Goal: Task Accomplishment & Management: Complete application form

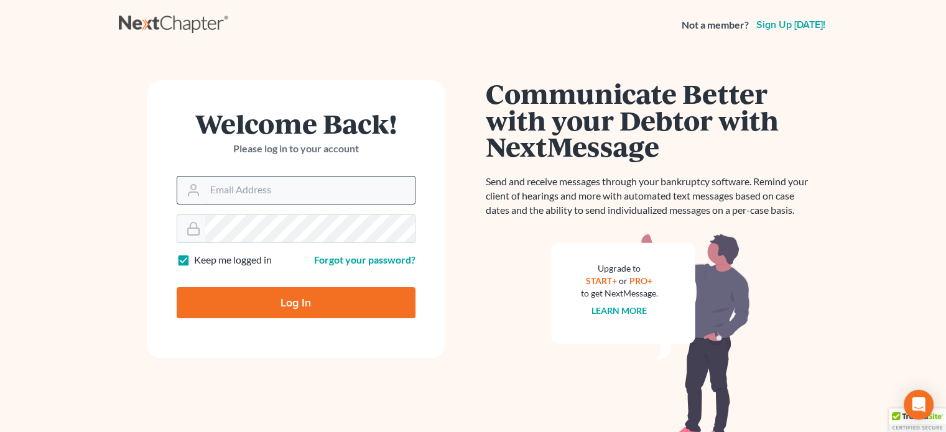
click at [219, 191] on input "Email Address" at bounding box center [310, 190] width 210 height 27
type input "[EMAIL_ADDRESS][DOMAIN_NAME]"
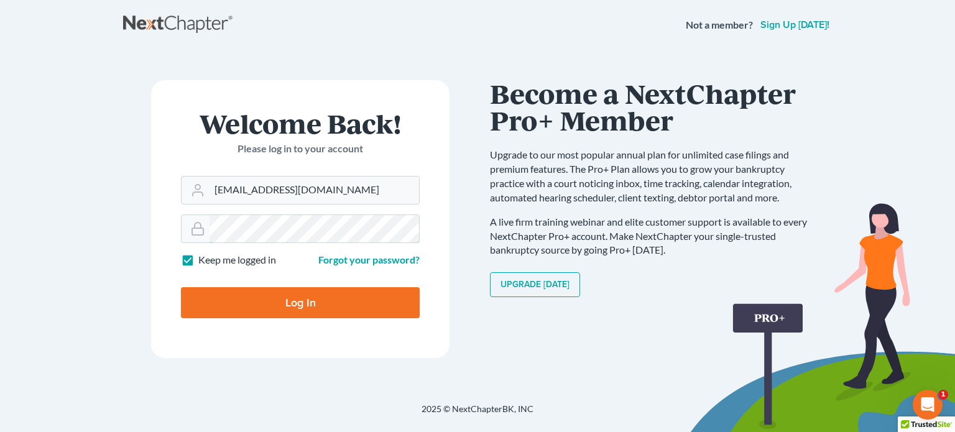
click at [181, 287] on input "Log In" at bounding box center [300, 302] width 239 height 31
type input "Thinking..."
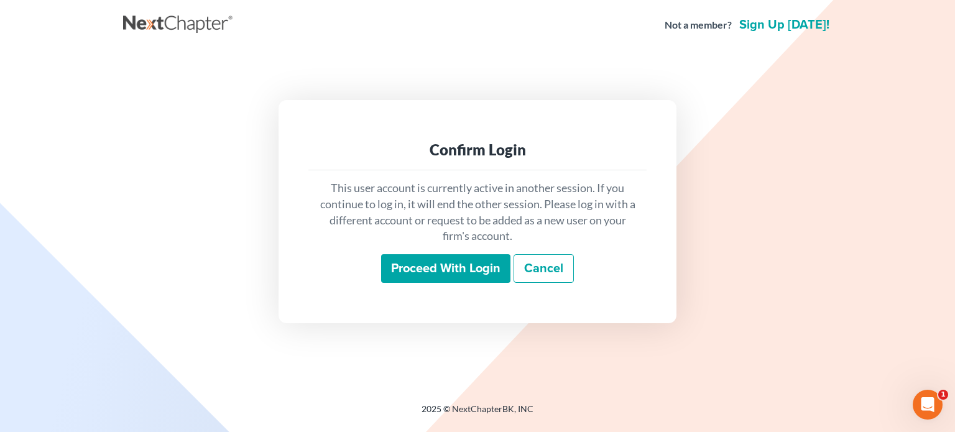
click at [463, 267] on input "Proceed with login" at bounding box center [445, 268] width 129 height 29
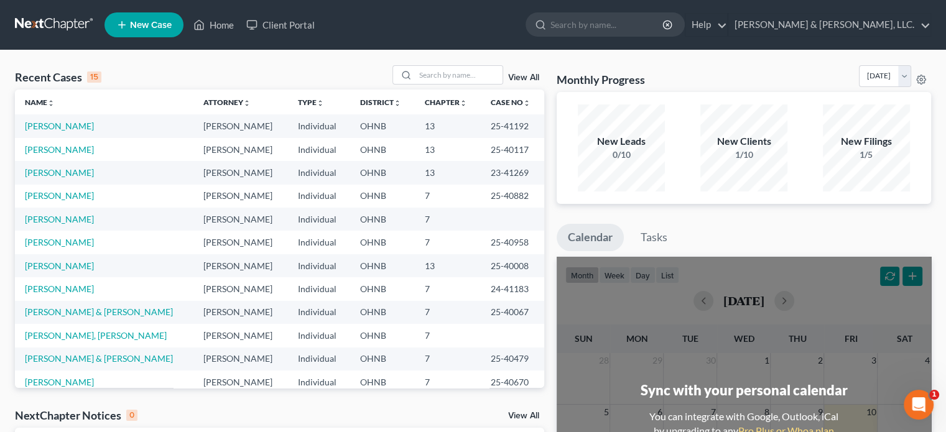
click at [142, 24] on span "New Case" at bounding box center [151, 25] width 42 height 9
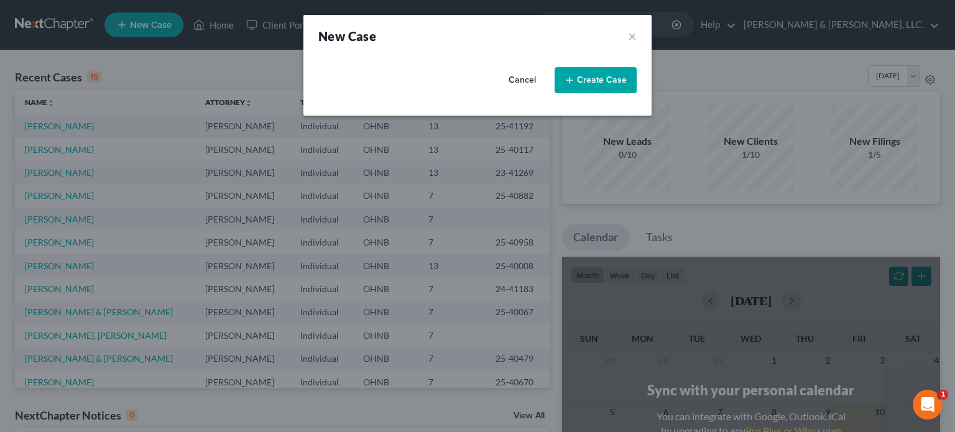
select select "61"
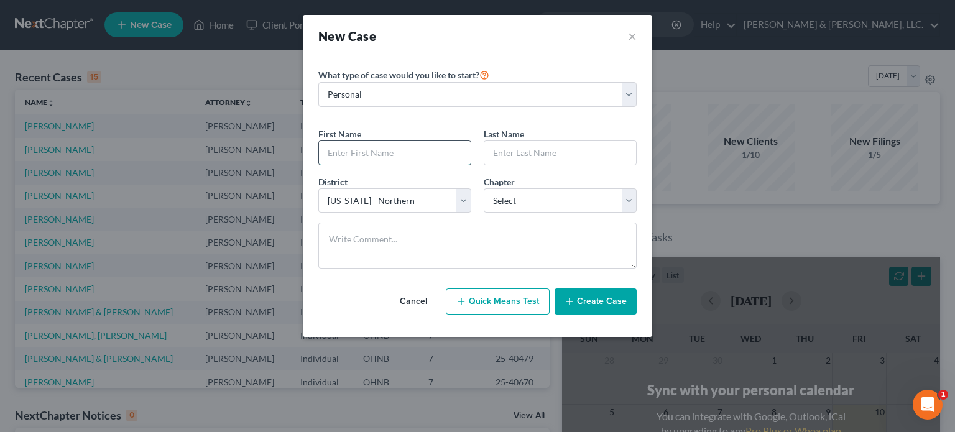
click at [358, 155] on input "text" at bounding box center [395, 153] width 152 height 24
type input "Joshua"
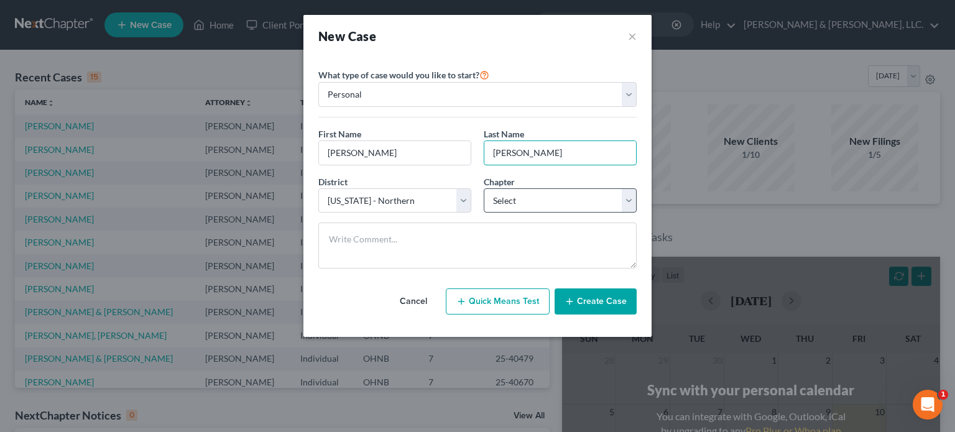
type input "Giuriceo"
click at [574, 197] on select "Select 7 11 12 13" at bounding box center [560, 200] width 153 height 25
select select "0"
click at [484, 188] on select "Select 7 11 12 13" at bounding box center [560, 200] width 153 height 25
click at [601, 298] on button "Create Case" at bounding box center [596, 301] width 82 height 26
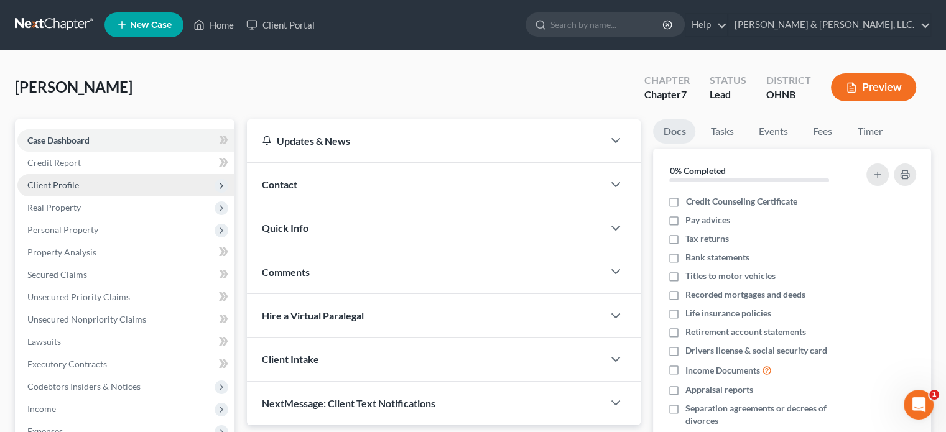
click at [73, 183] on span "Client Profile" at bounding box center [53, 185] width 52 height 11
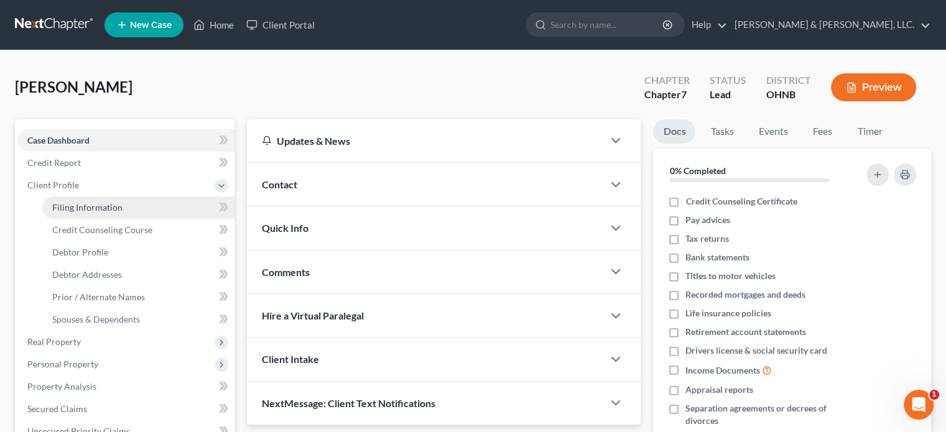
click at [107, 208] on span "Filing Information" at bounding box center [87, 207] width 70 height 11
select select "1"
select select "0"
select select "61"
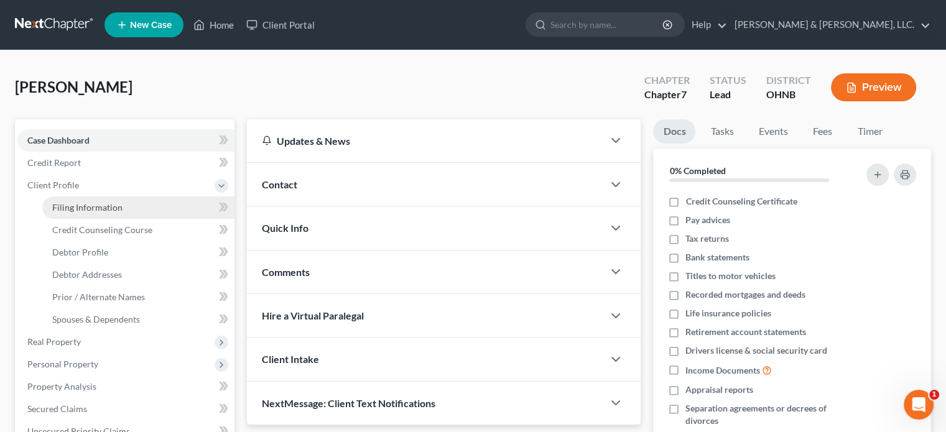
select select "36"
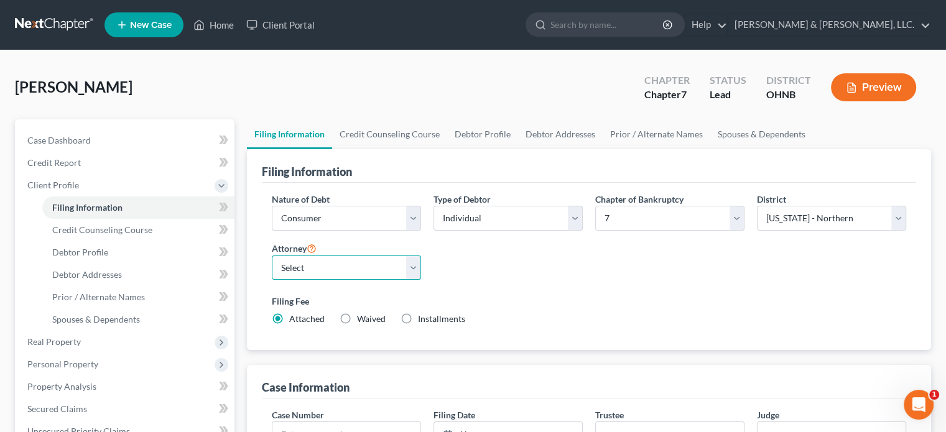
click at [412, 263] on select "Select ANDREW SUHAR - OHNB Melissa Macejko - OHNB" at bounding box center [346, 268] width 149 height 25
select select "0"
click at [272, 256] on select "Select ANDREW SUHAR - OHNB Melissa Macejko - OHNB" at bounding box center [346, 268] width 149 height 25
click at [382, 129] on link "Credit Counseling Course" at bounding box center [389, 134] width 115 height 30
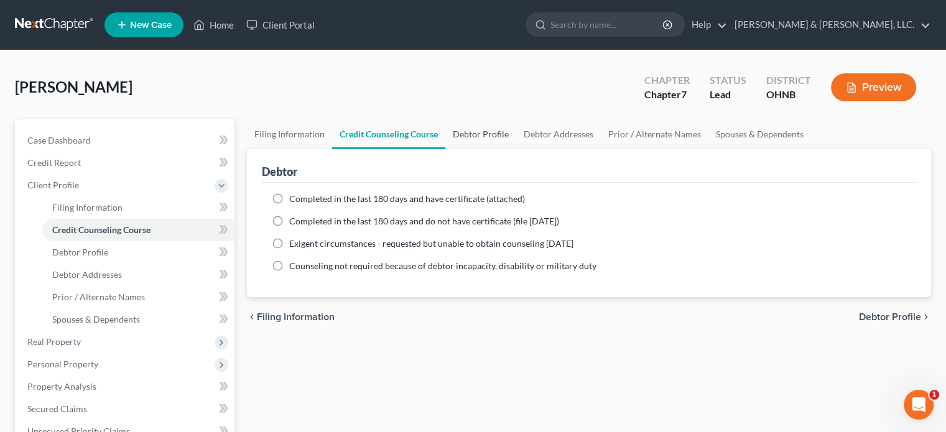
click at [470, 137] on link "Debtor Profile" at bounding box center [480, 134] width 71 height 30
select select "0"
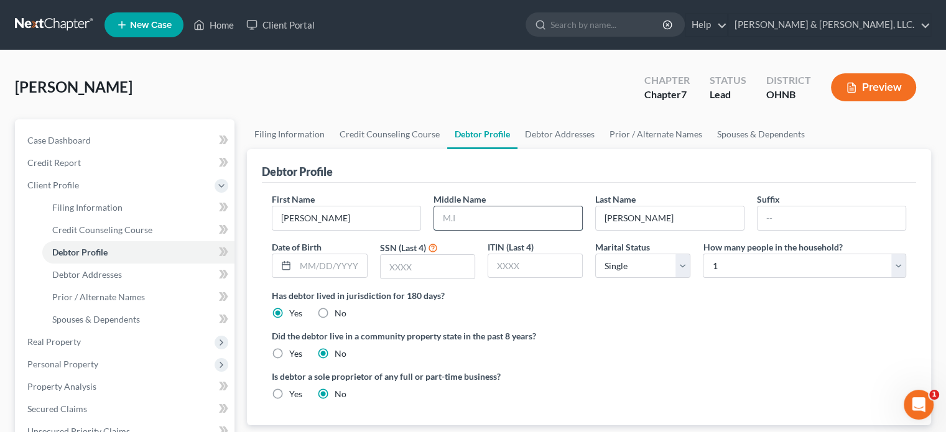
click at [457, 216] on input "text" at bounding box center [508, 218] width 148 height 24
type input "A."
click at [300, 259] on input "text" at bounding box center [330, 266] width 71 height 24
type input "05/19/1982"
click at [389, 262] on input "text" at bounding box center [427, 267] width 94 height 24
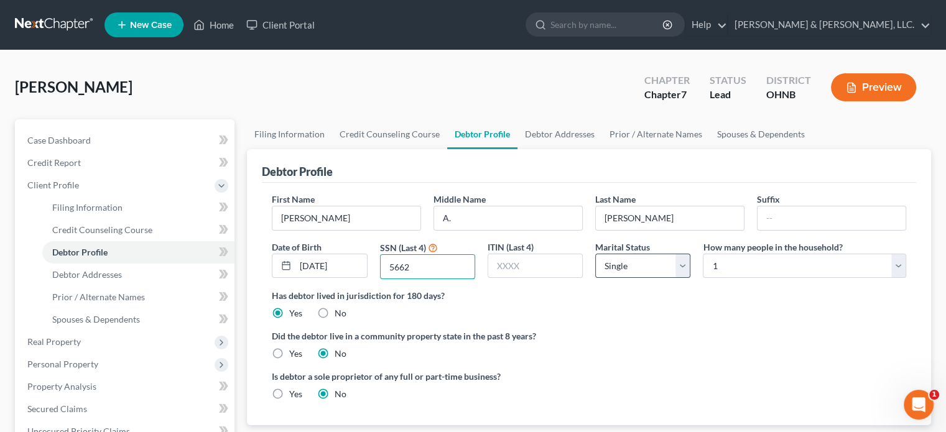
type input "5662"
click at [642, 270] on select "Select Single Married Separated Divorced Widowed" at bounding box center [642, 266] width 95 height 25
select select "2"
click at [595, 254] on select "Select Single Married Separated Divorced Widowed" at bounding box center [642, 266] width 95 height 25
click at [763, 268] on select "Select 1 2 3 4 5 6 7 8 9 10 11 12 13 14 15 16 17 18 19 20" at bounding box center [804, 266] width 203 height 25
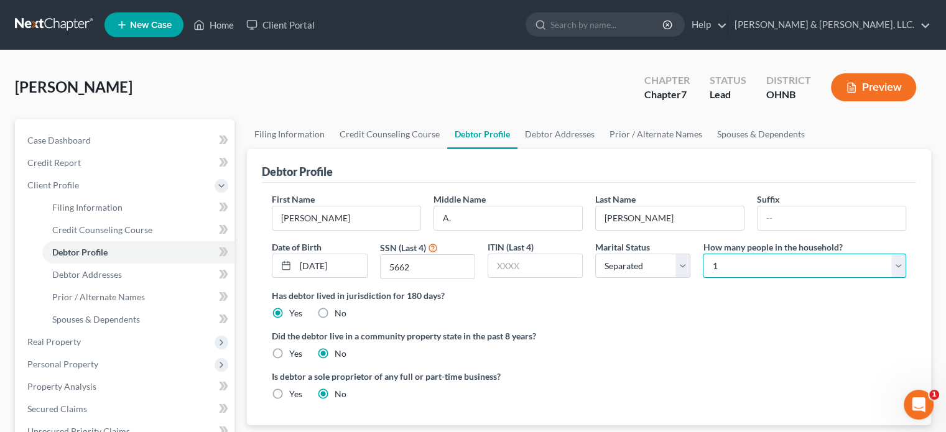
select select "2"
click at [703, 254] on select "Select 1 2 3 4 5 6 7 8 9 10 11 12 13 14 15 16 17 18 19 20" at bounding box center [804, 266] width 203 height 25
click at [548, 131] on link "Debtor Addresses" at bounding box center [559, 134] width 85 height 30
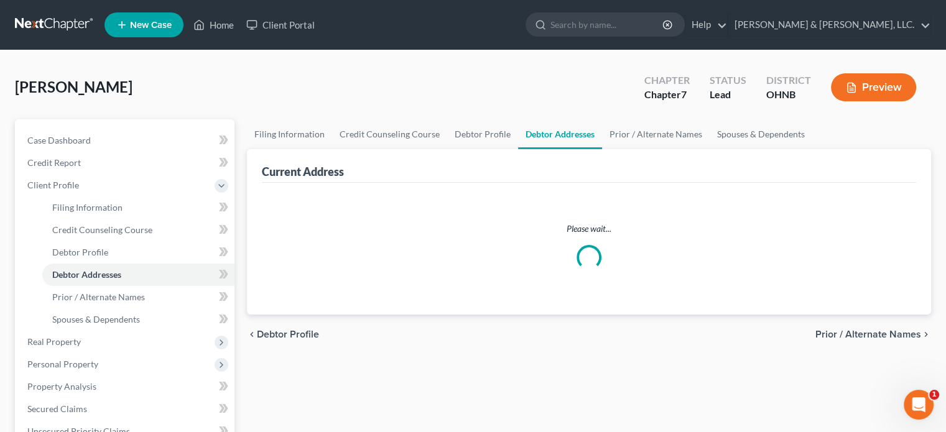
select select "0"
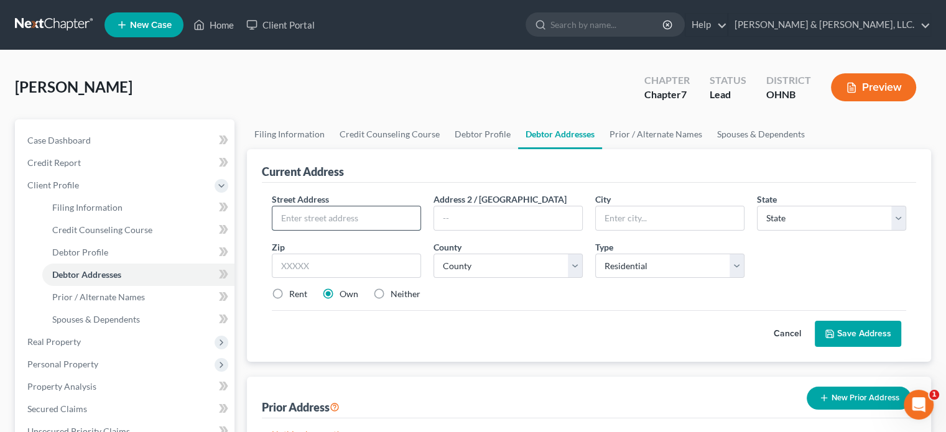
click at [349, 223] on input "text" at bounding box center [346, 218] width 148 height 24
type input "429 Flagler LN"
click at [622, 220] on input "text" at bounding box center [670, 218] width 148 height 24
type input "Youngstown"
select select "36"
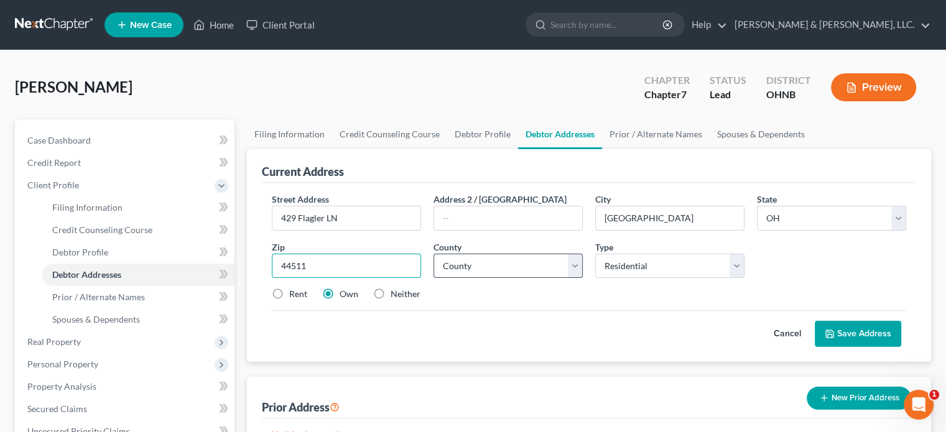
type input "44511"
click at [520, 268] on select "County Adams County Allen County Ashland County Ashtabula County Athens County …" at bounding box center [507, 266] width 149 height 25
select select "49"
click at [433, 254] on select "County Adams County Allen County Ashland County Ashtabula County Athens County …" at bounding box center [507, 266] width 149 height 25
click at [619, 269] on select "Select Residential Mailing Rental Business" at bounding box center [669, 266] width 149 height 25
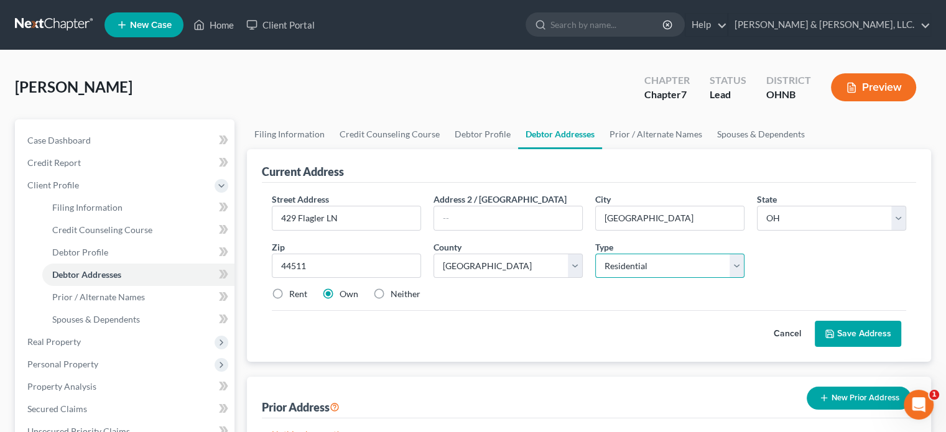
click at [595, 254] on select "Select Residential Mailing Rental Business" at bounding box center [669, 266] width 149 height 25
click at [289, 294] on label "Rent" at bounding box center [298, 294] width 18 height 12
click at [294, 294] on input "Rent" at bounding box center [298, 292] width 8 height 8
radio input "true"
click at [757, 132] on link "Spouses & Dependents" at bounding box center [760, 134] width 103 height 30
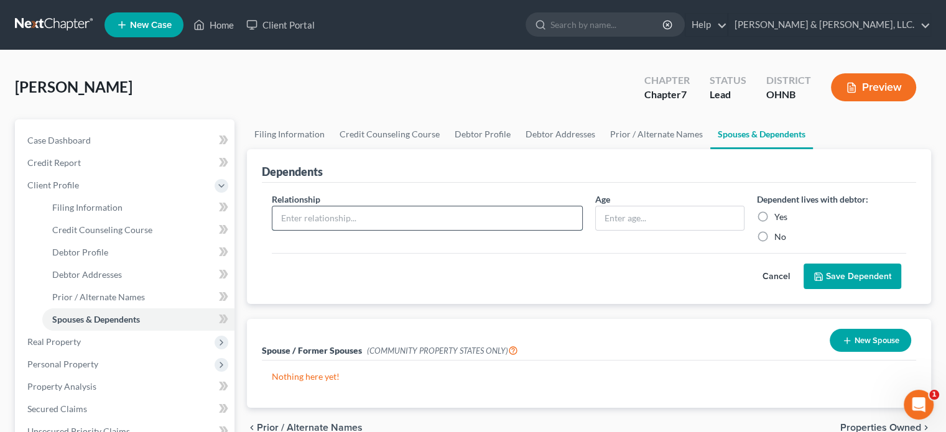
click at [299, 223] on input "text" at bounding box center [427, 218] width 310 height 24
type input "Son"
click at [633, 216] on input "text" at bounding box center [670, 218] width 148 height 24
type input "14"
click at [774, 211] on label "Yes" at bounding box center [780, 217] width 13 height 12
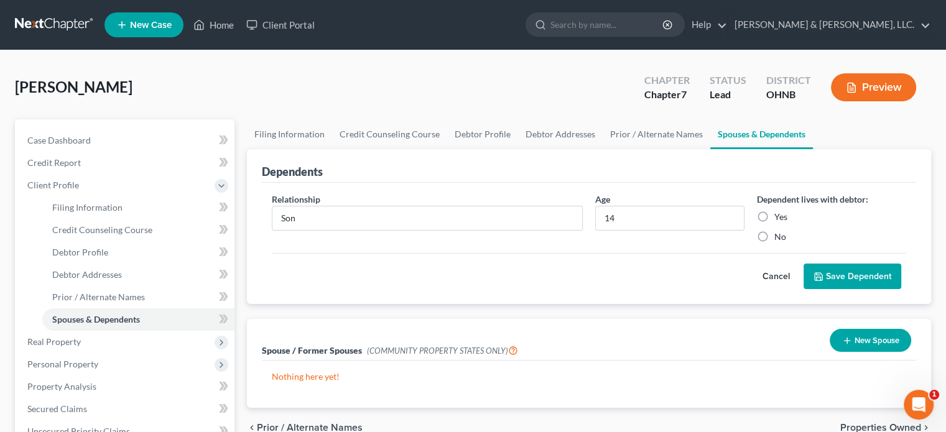
click at [779, 211] on input "Yes" at bounding box center [783, 215] width 8 height 8
radio input "true"
click at [844, 272] on button "Save Dependent" at bounding box center [852, 277] width 98 height 26
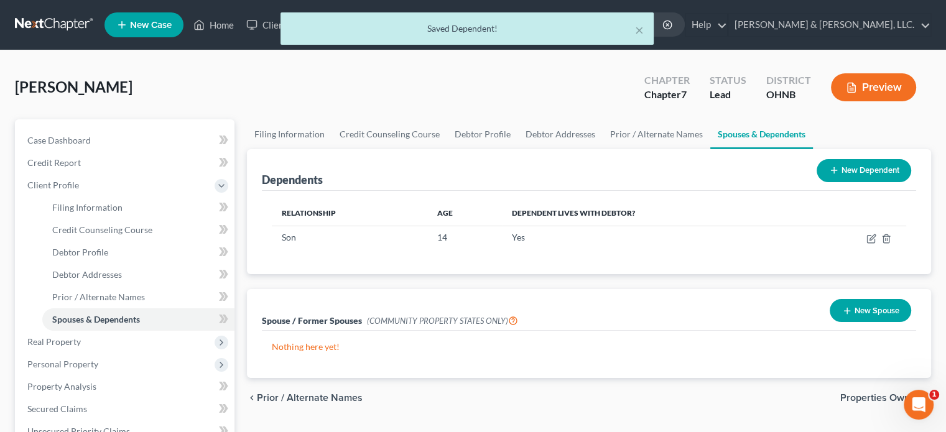
click at [878, 169] on button "New Dependent" at bounding box center [863, 170] width 95 height 23
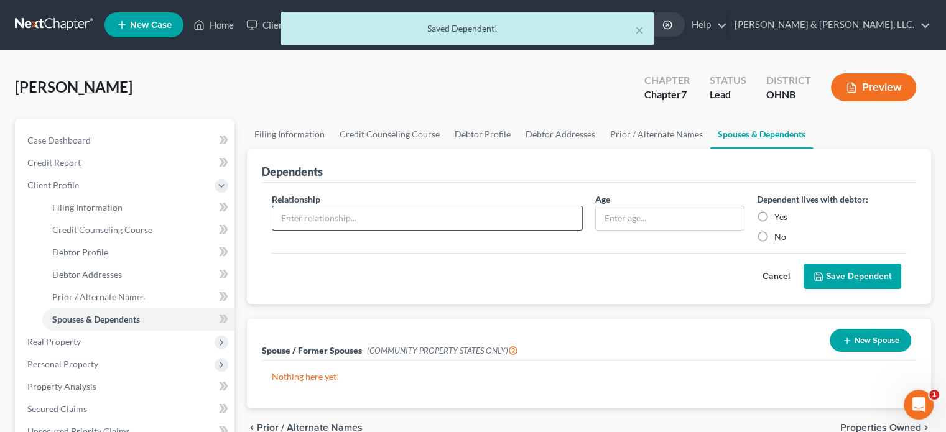
click at [311, 215] on input "text" at bounding box center [427, 218] width 310 height 24
type input "Daughter"
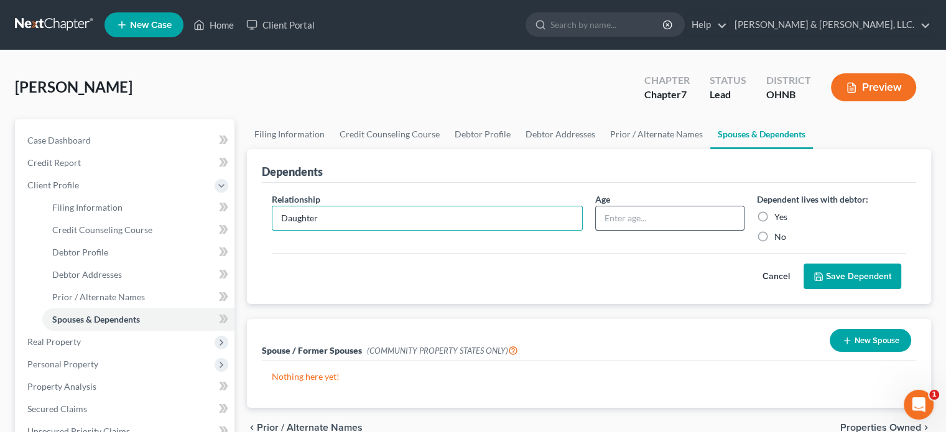
click at [630, 220] on input "text" at bounding box center [670, 218] width 148 height 24
type input "11"
click at [774, 218] on label "Yes" at bounding box center [780, 217] width 13 height 12
click at [779, 218] on input "Yes" at bounding box center [783, 215] width 8 height 8
radio input "true"
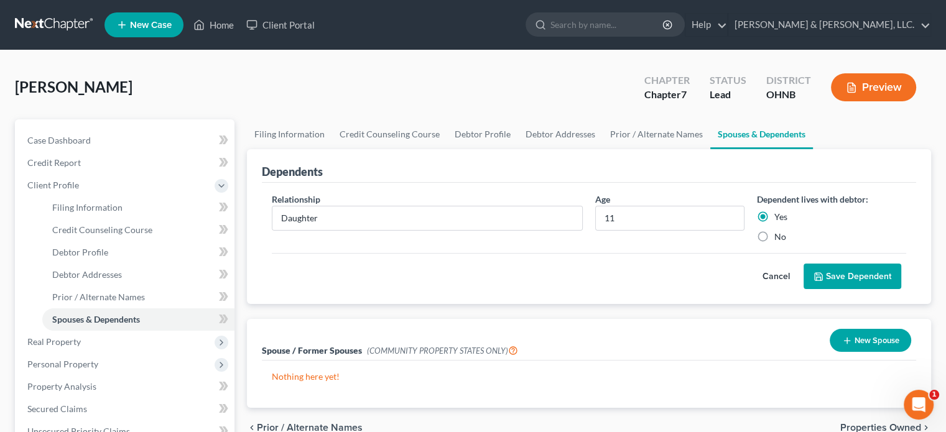
click at [847, 272] on button "Save Dependent" at bounding box center [852, 277] width 98 height 26
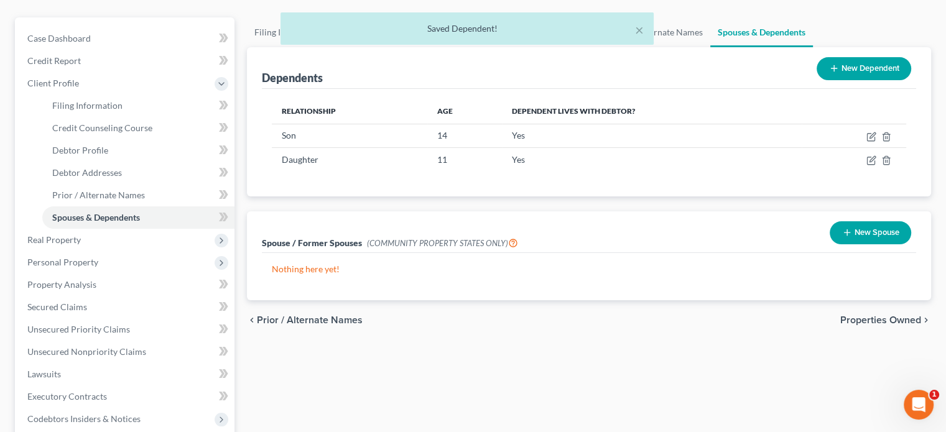
scroll to position [124, 0]
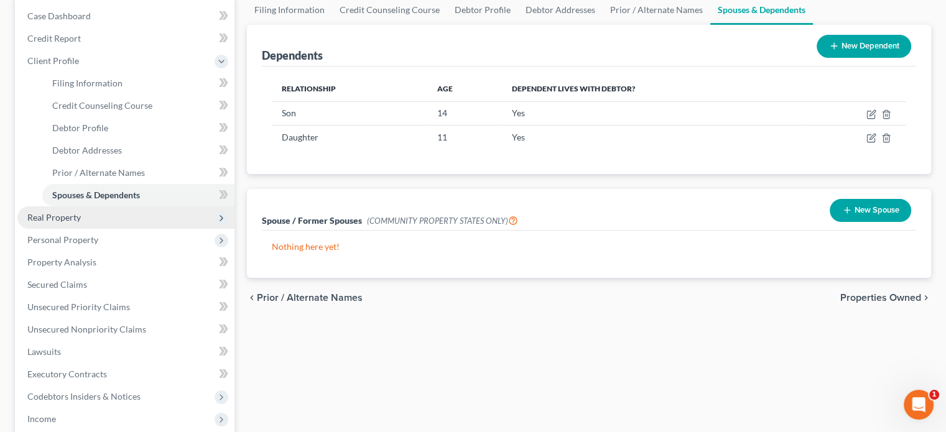
click at [53, 218] on span "Real Property" at bounding box center [53, 217] width 53 height 11
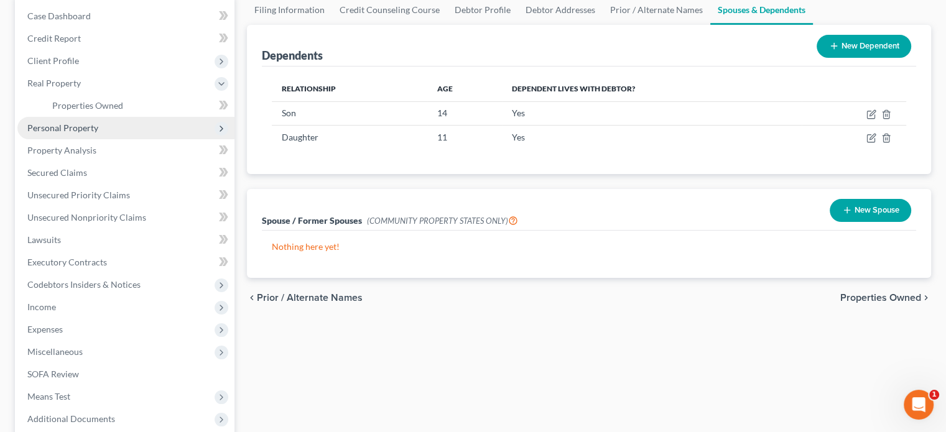
click at [85, 125] on span "Personal Property" at bounding box center [62, 127] width 71 height 11
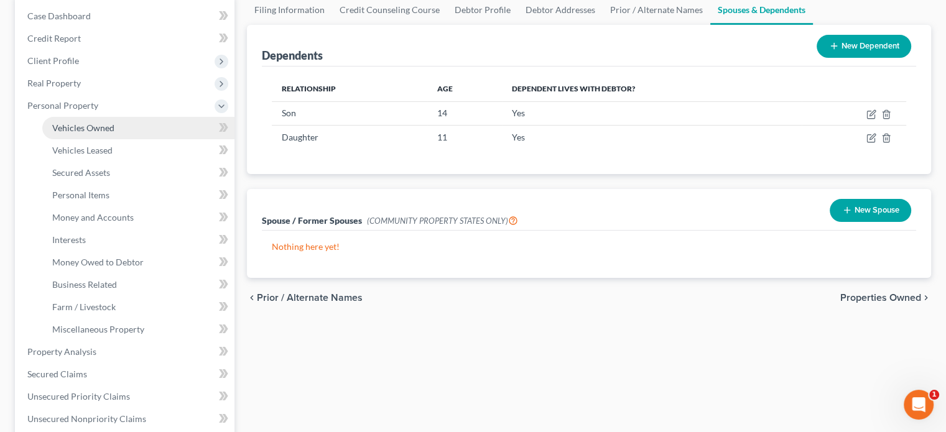
click at [109, 125] on span "Vehicles Owned" at bounding box center [83, 127] width 62 height 11
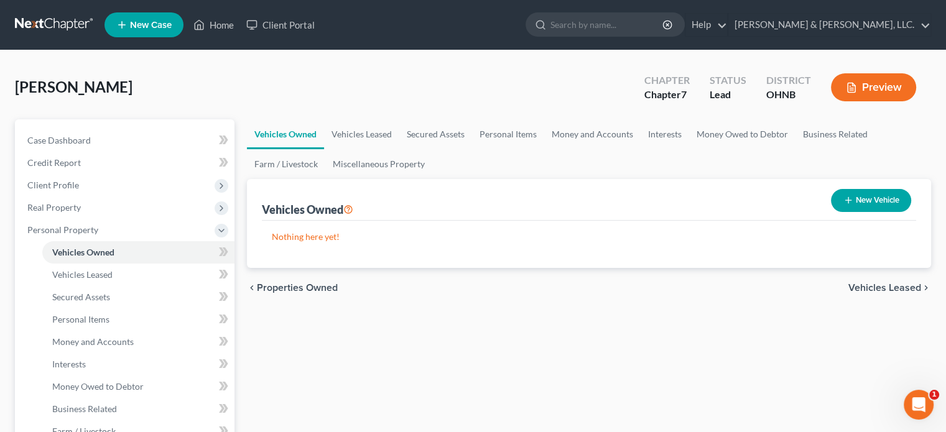
click at [869, 194] on button "New Vehicle" at bounding box center [871, 200] width 80 height 23
select select "0"
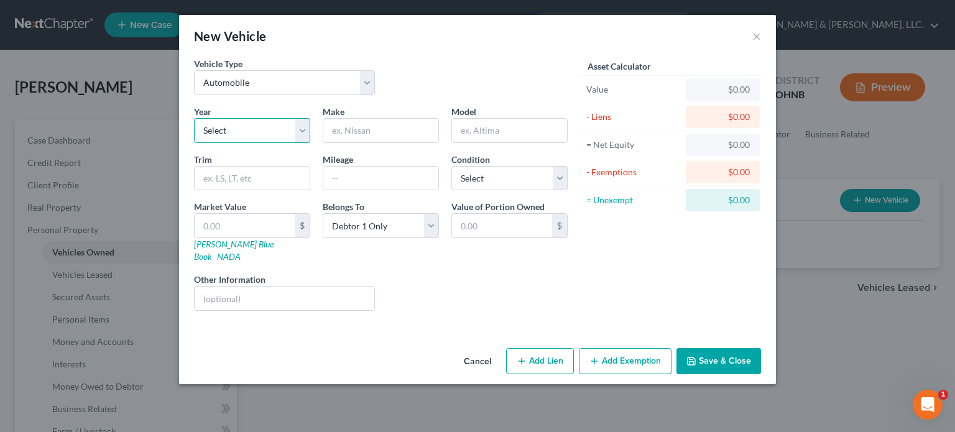
click at [222, 136] on select "Select 2026 2025 2024 2023 2022 2021 2020 2019 2018 2017 2016 2015 2014 2013 20…" at bounding box center [252, 130] width 116 height 25
select select "17"
click at [194, 118] on select "Select 2026 2025 2024 2023 2022 2021 2020 2019 2018 2017 2016 2015 2014 2013 20…" at bounding box center [252, 130] width 116 height 25
click at [357, 134] on input "text" at bounding box center [380, 131] width 115 height 24
type input "Nissan"
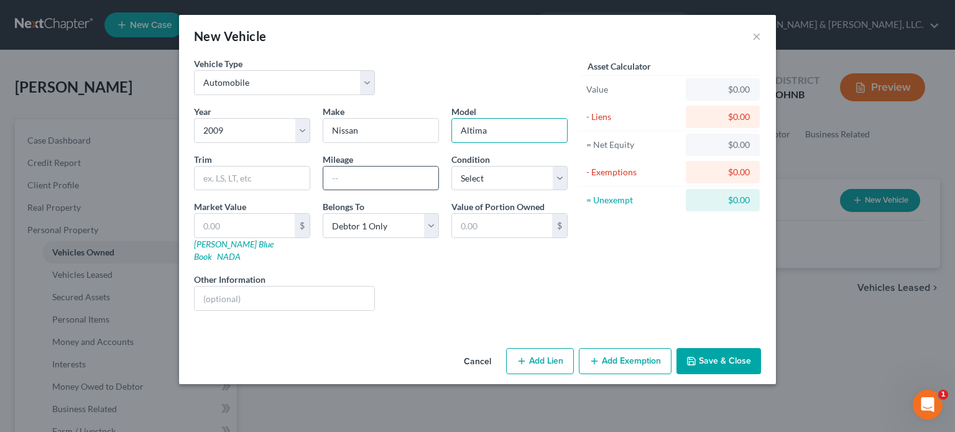
type input "Altima"
click at [387, 179] on input "text" at bounding box center [380, 179] width 115 height 24
type input "160,000"
click at [476, 174] on select "Select Excellent Very Good Good Fair Poor" at bounding box center [509, 178] width 116 height 25
select select "2"
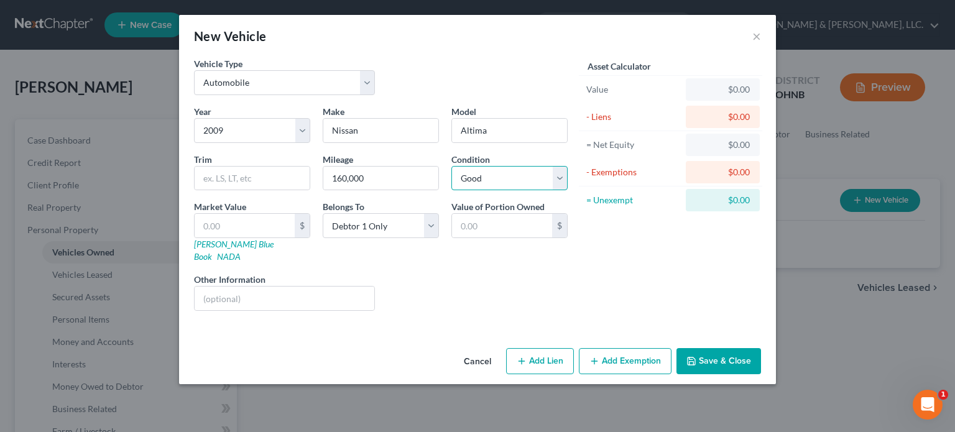
click at [451, 166] on select "Select Excellent Very Good Good Fair Poor" at bounding box center [509, 178] width 116 height 25
click at [719, 349] on button "Save & Close" at bounding box center [718, 361] width 85 height 26
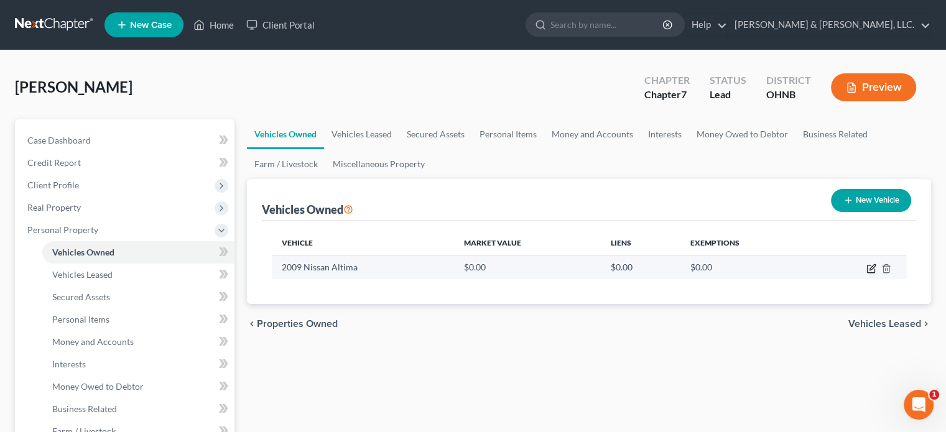
click at [872, 270] on icon "button" at bounding box center [871, 269] width 10 height 10
select select "0"
select select "17"
select select "2"
select select "0"
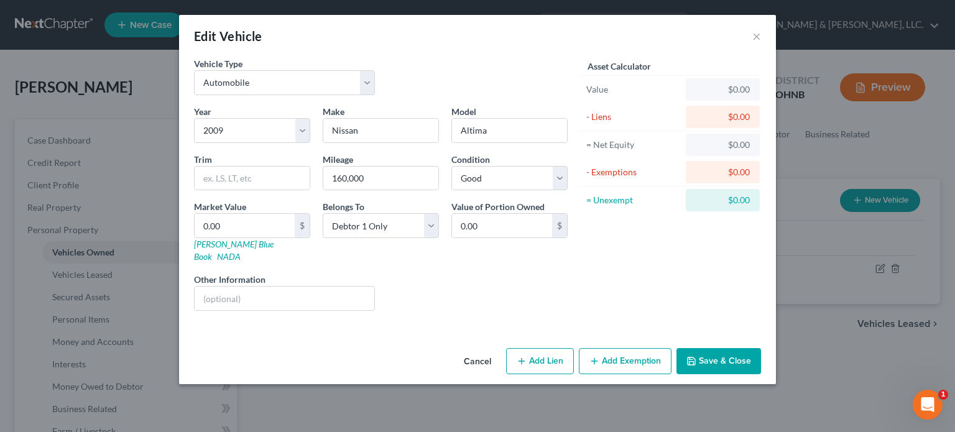
click at [542, 350] on button "Add Lien" at bounding box center [540, 361] width 68 height 26
select select "0"
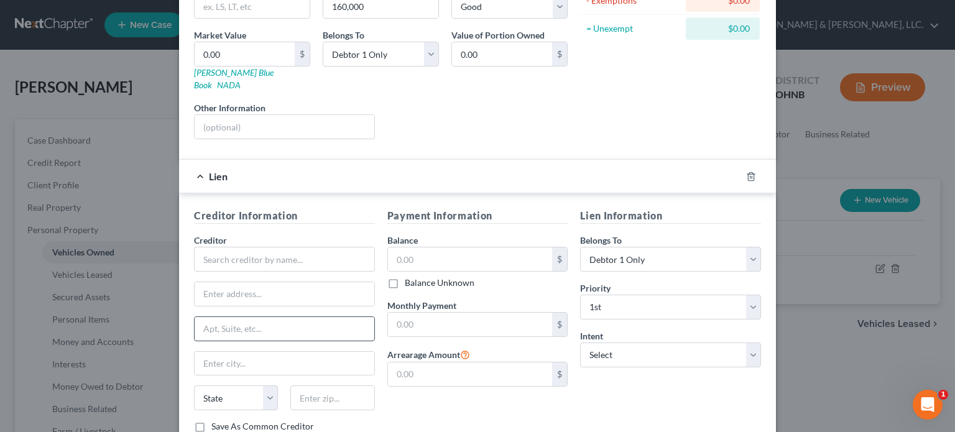
scroll to position [187, 0]
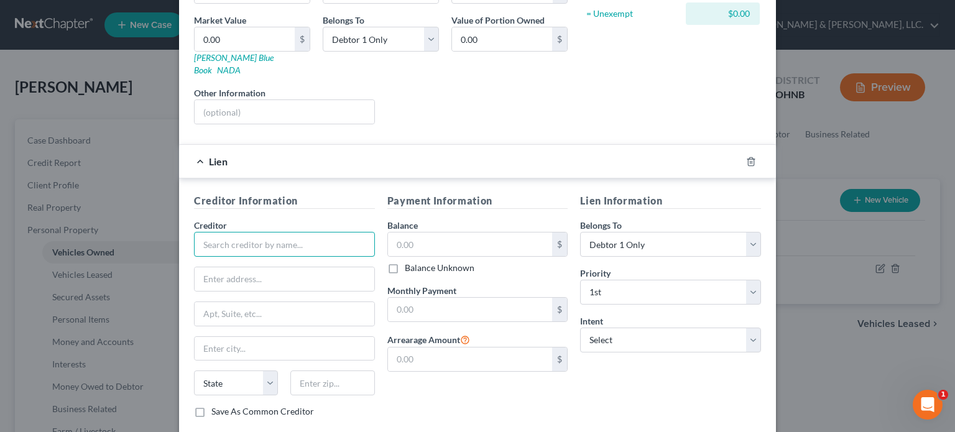
click at [241, 232] on input "text" at bounding box center [284, 244] width 181 height 25
type input "UNKNOWN"
click at [609, 331] on select "Select Surrender Redeem Reaffirm Avoid Other" at bounding box center [670, 340] width 181 height 25
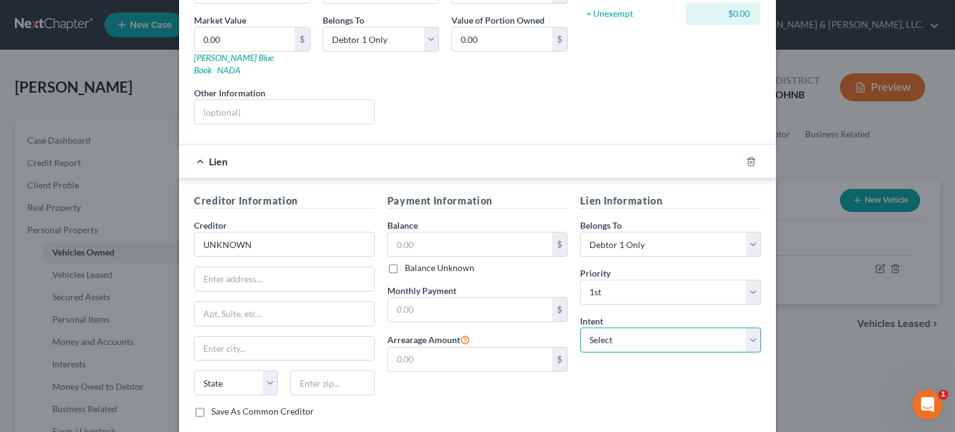
select select "2"
click at [580, 328] on select "Select Surrender Redeem Reaffirm Avoid Other" at bounding box center [670, 340] width 181 height 25
click at [750, 328] on select "Select Surrender Redeem Reaffirm Avoid Other" at bounding box center [670, 340] width 181 height 25
select select
click at [580, 328] on select "Select Surrender Redeem Reaffirm Avoid Other" at bounding box center [670, 340] width 181 height 25
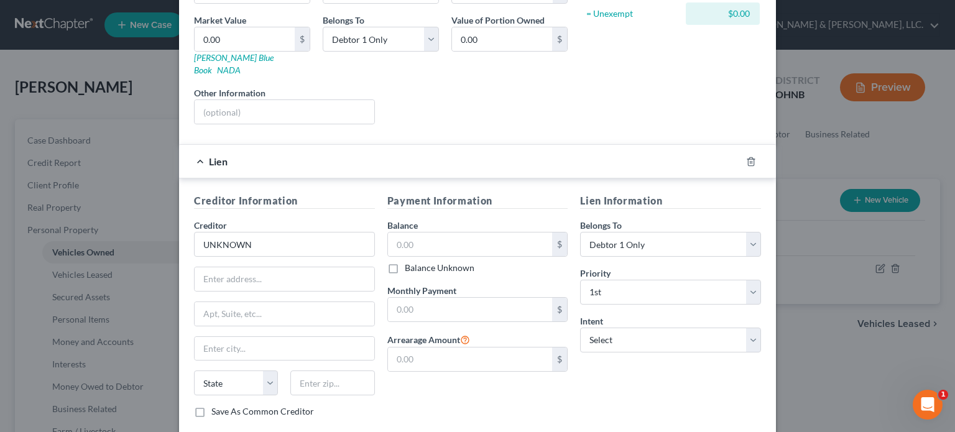
click at [405, 262] on label "Balance Unknown" at bounding box center [440, 268] width 70 height 12
click at [410, 262] on input "Balance Unknown" at bounding box center [414, 266] width 8 height 8
checkbox input "true"
type input "0.00"
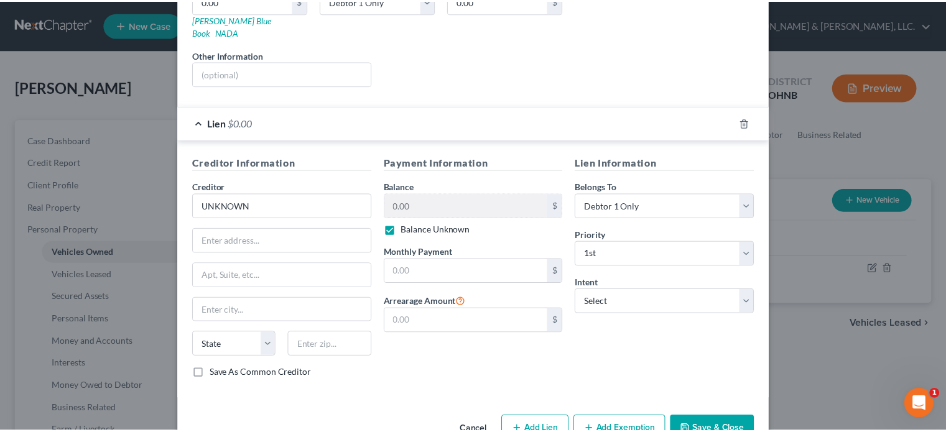
scroll to position [245, 0]
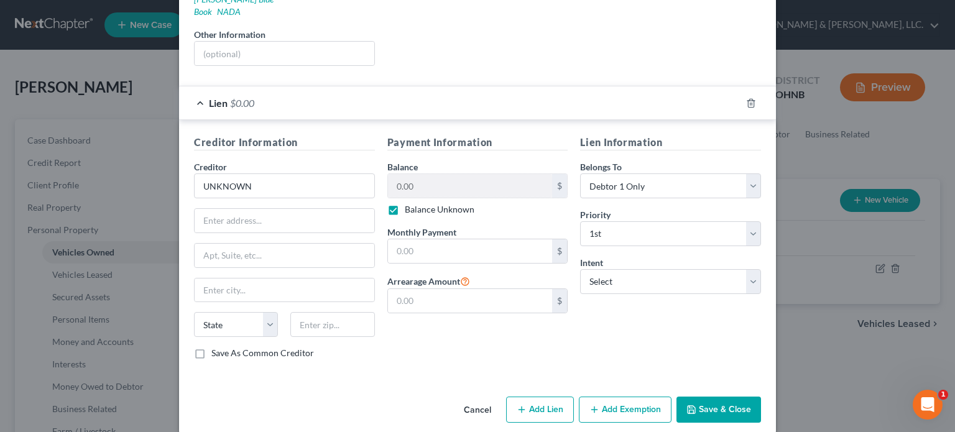
click at [686, 397] on button "Save & Close" at bounding box center [718, 410] width 85 height 26
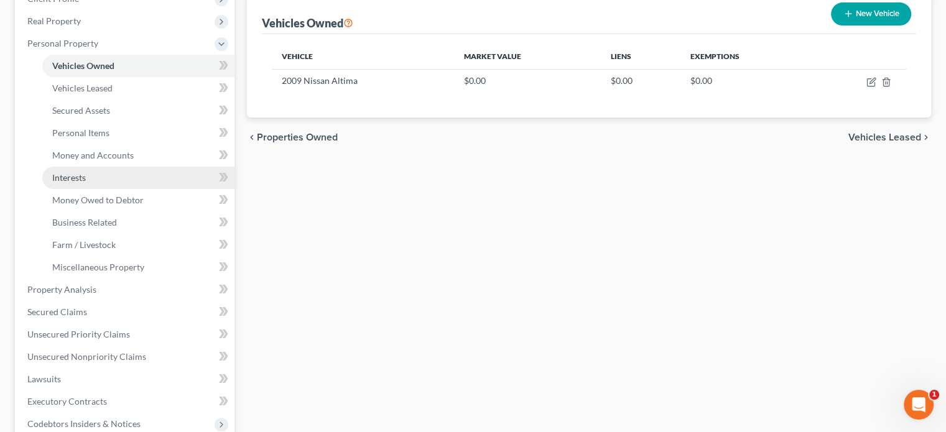
scroll to position [249, 0]
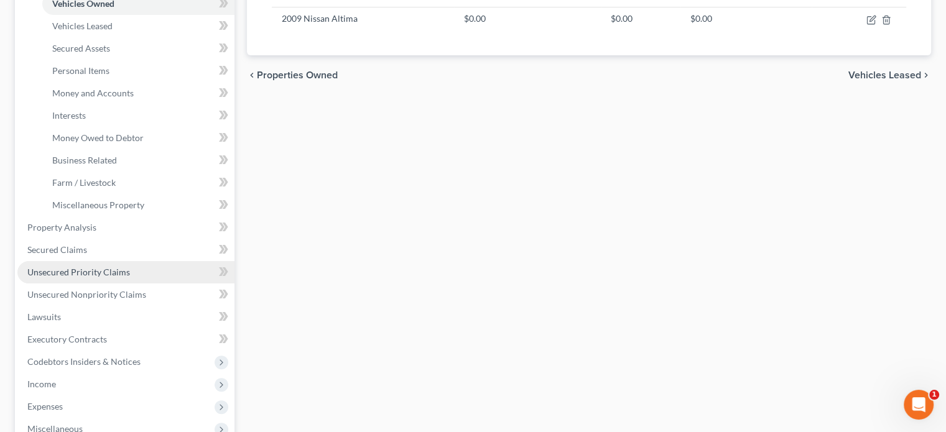
click at [85, 270] on span "Unsecured Priority Claims" at bounding box center [78, 272] width 103 height 11
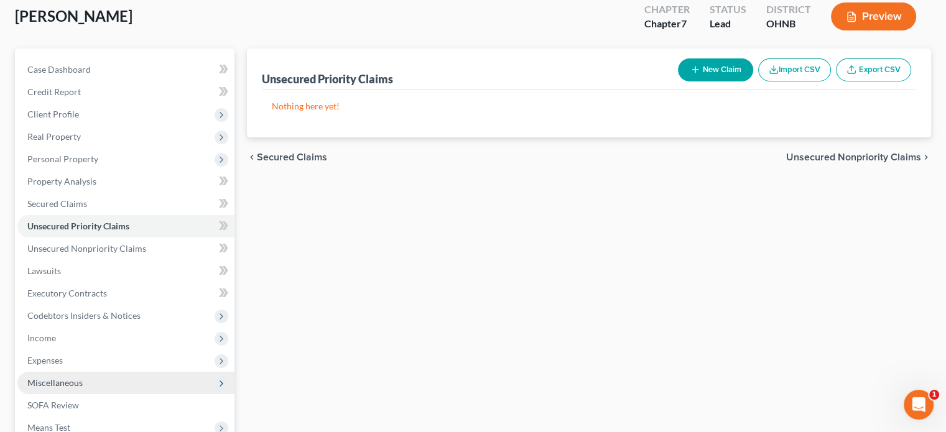
scroll to position [124, 0]
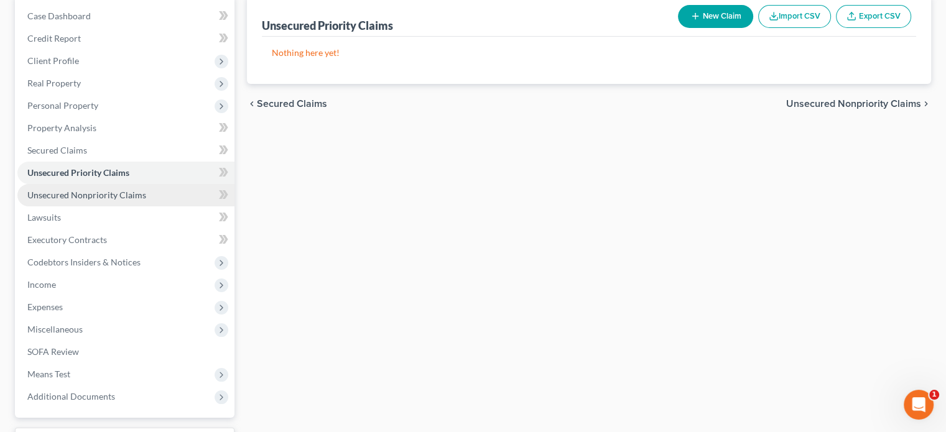
click at [74, 196] on span "Unsecured Nonpriority Claims" at bounding box center [86, 195] width 119 height 11
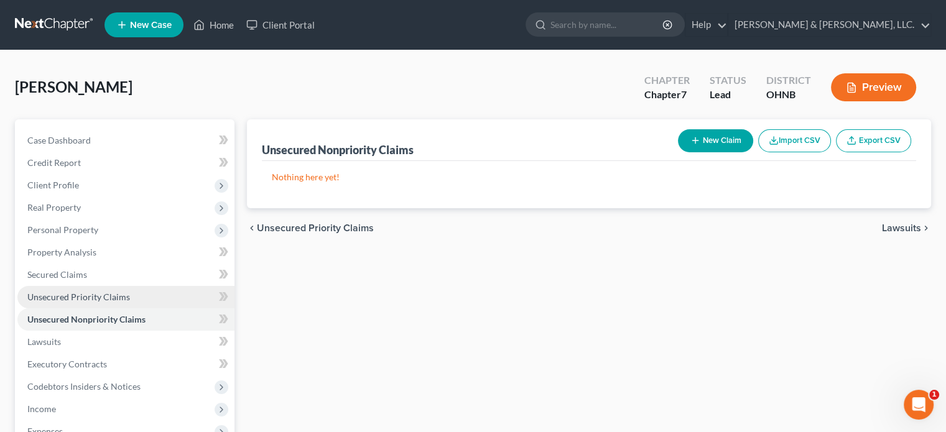
click at [65, 298] on span "Unsecured Priority Claims" at bounding box center [78, 297] width 103 height 11
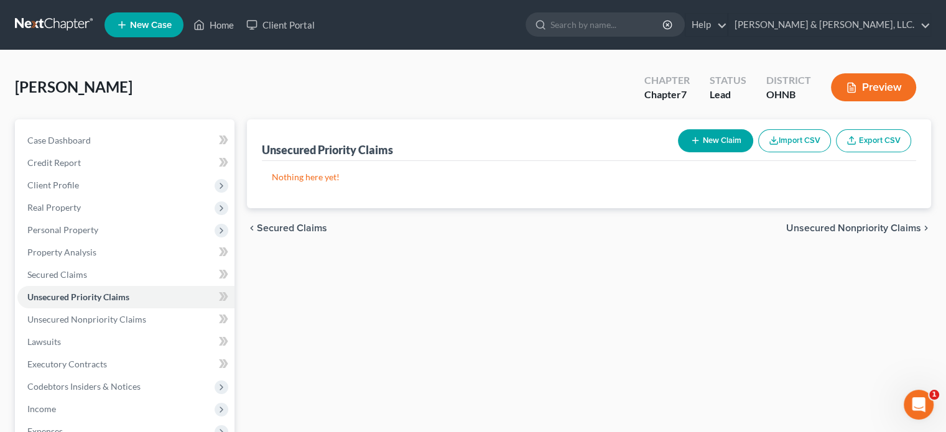
click at [702, 141] on button "New Claim" at bounding box center [715, 140] width 75 height 23
select select "0"
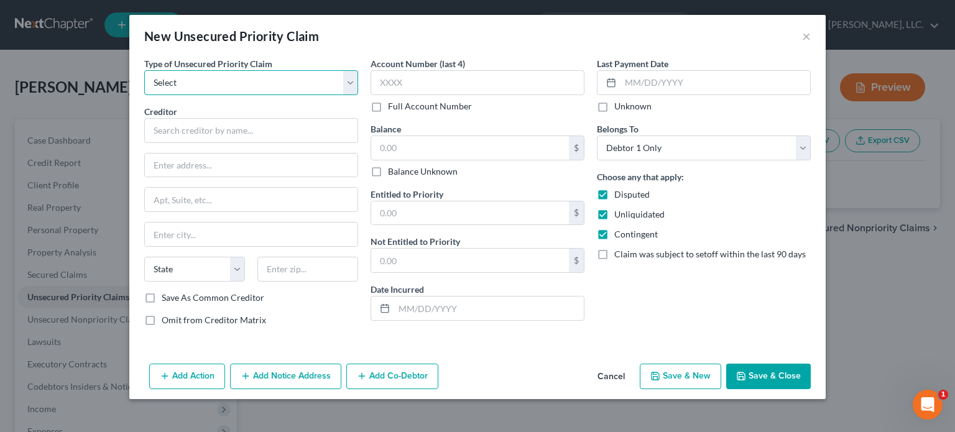
click at [209, 84] on select "Select Taxes & Other Government Units Domestic Support Obligations Extensions o…" at bounding box center [251, 82] width 214 height 25
select select "0"
click at [144, 70] on select "Select Taxes & Other Government Units Domestic Support Obligations Extensions o…" at bounding box center [251, 82] width 214 height 25
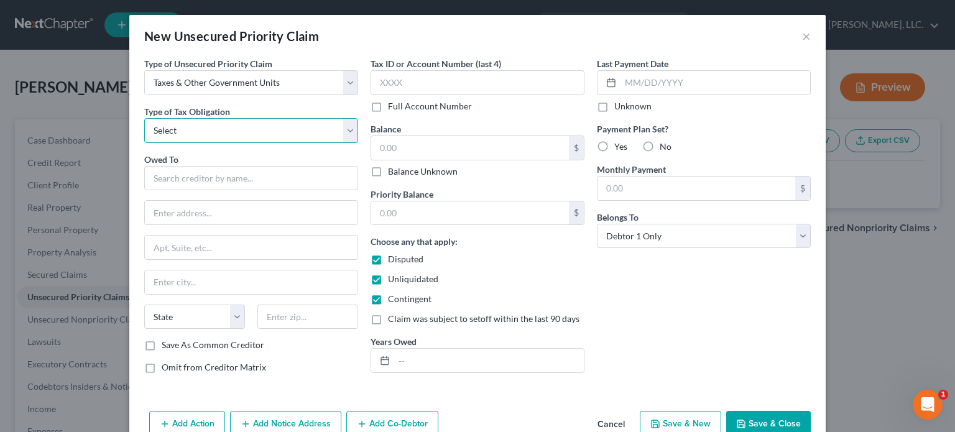
click at [219, 128] on select "Select Federal City State Franchise Tax Board Other" at bounding box center [251, 130] width 214 height 25
select select "0"
click at [144, 118] on select "Select Federal City State Franchise Tax Board Other" at bounding box center [251, 130] width 214 height 25
click at [228, 183] on input "text" at bounding box center [251, 178] width 214 height 25
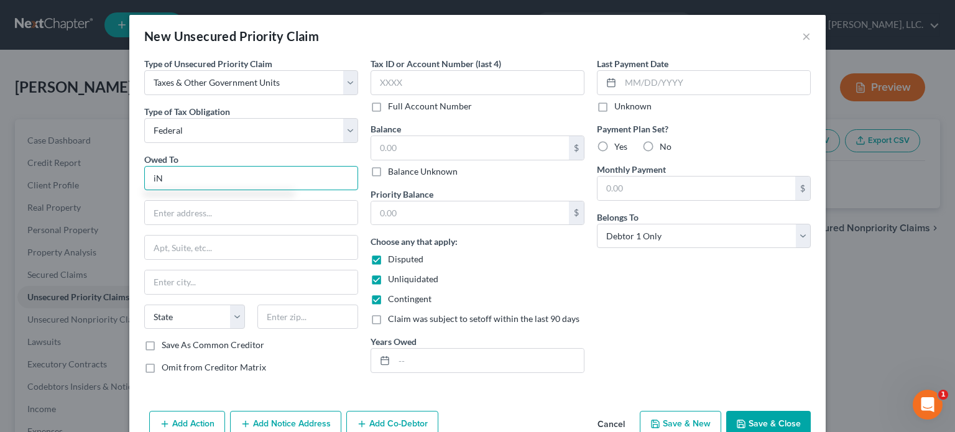
type input "i"
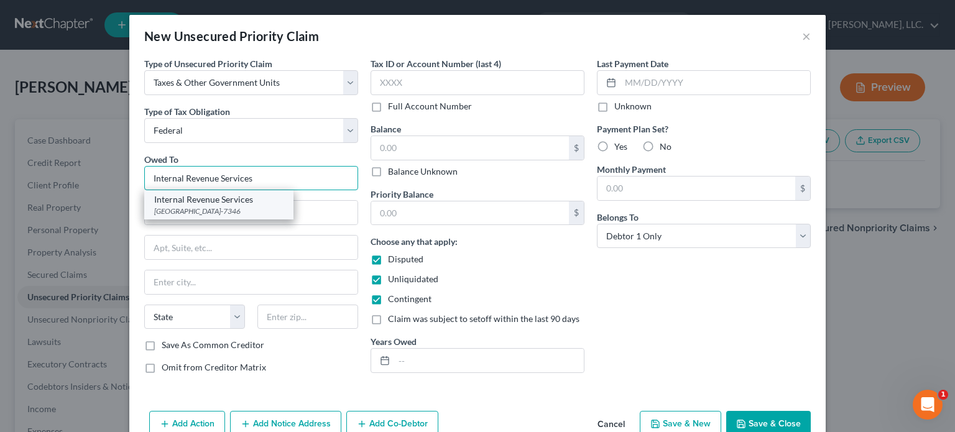
type input "Internal Revenue Services"
click at [203, 205] on div "Internal Revenue Services" at bounding box center [218, 199] width 129 height 12
type input "PO Box 7346"
type input "Philadelphia"
select select "39"
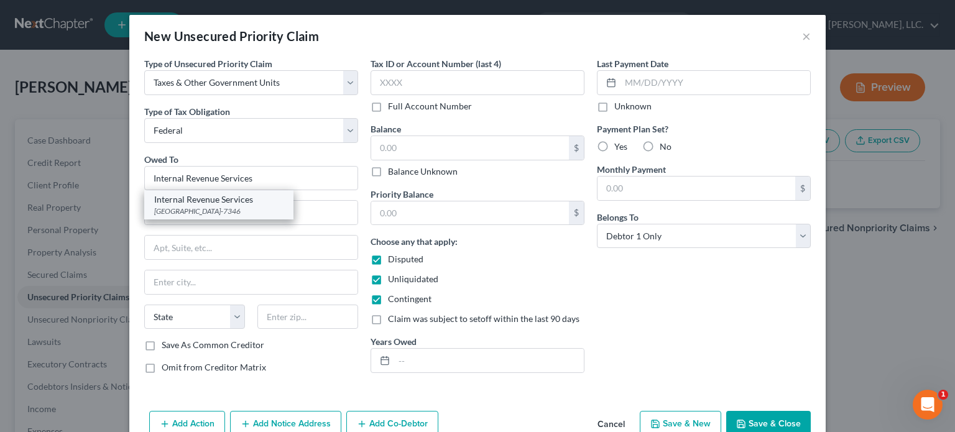
type input "19101-7346"
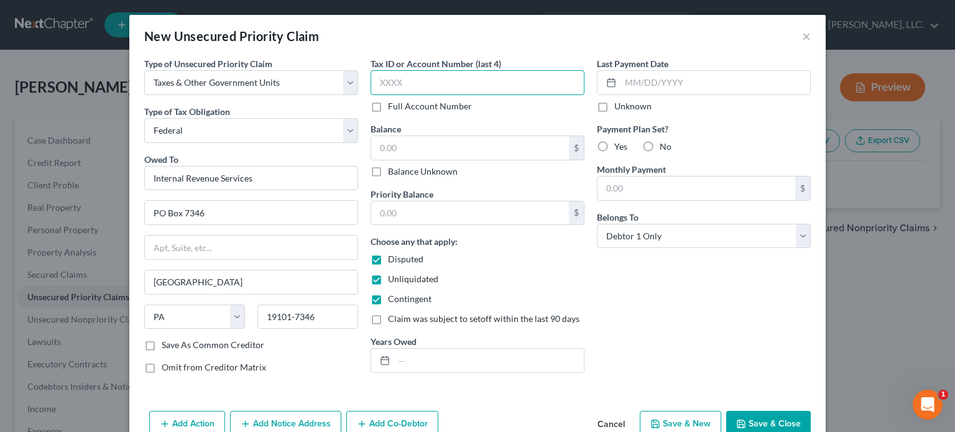
click at [374, 85] on input "text" at bounding box center [478, 82] width 214 height 25
click at [744, 407] on div "Add Action Add Notice Address Add Co-Debtor Cancel Save & New Save & Close" at bounding box center [477, 426] width 696 height 41
drag, startPoint x: 750, startPoint y: 420, endPoint x: 735, endPoint y: 403, distance: 22.5
click at [750, 420] on button "Save & Close" at bounding box center [768, 424] width 85 height 26
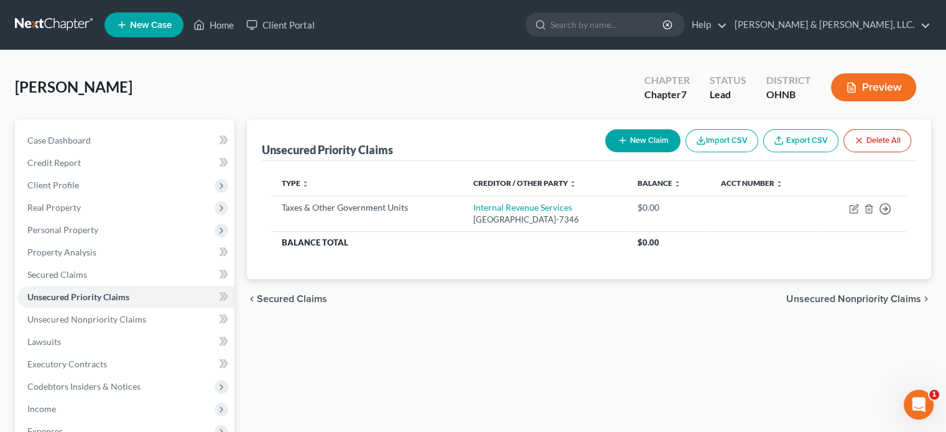
click at [640, 139] on button "New Claim" at bounding box center [642, 140] width 75 height 23
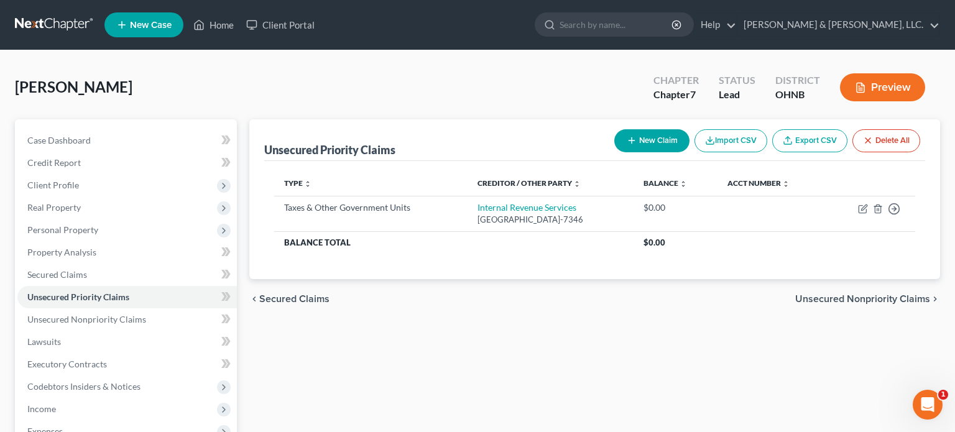
select select "0"
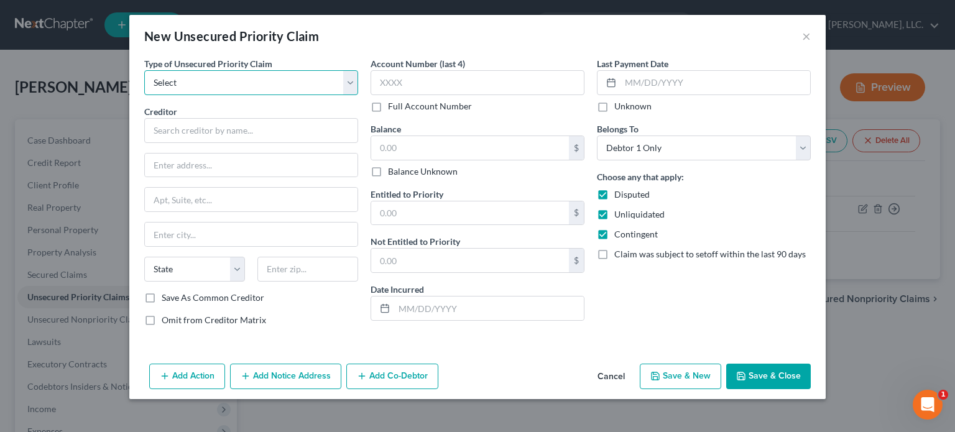
click at [169, 76] on select "Select Taxes & Other Government Units Domestic Support Obligations Extensions o…" at bounding box center [251, 82] width 214 height 25
select select "0"
click at [144, 70] on select "Select Taxes & Other Government Units Domestic Support Obligations Extensions o…" at bounding box center [251, 82] width 214 height 25
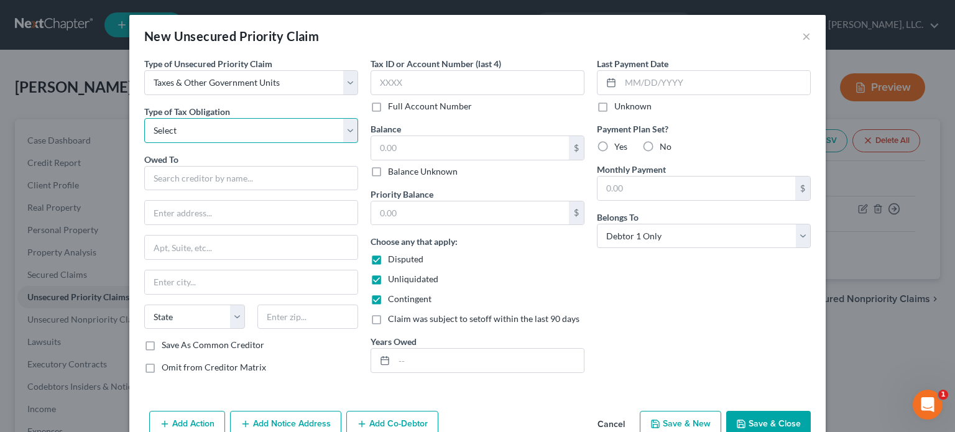
click at [189, 126] on select "Select Federal City State Franchise Tax Board Other" at bounding box center [251, 130] width 214 height 25
click at [144, 118] on select "Select Federal City State Franchise Tax Board Other" at bounding box center [251, 130] width 214 height 25
click at [175, 175] on input "text" at bounding box center [251, 178] width 214 height 25
click at [179, 178] on input "text" at bounding box center [251, 178] width 214 height 25
click at [184, 134] on select "Select Federal City State Franchise Tax Board Other" at bounding box center [251, 130] width 214 height 25
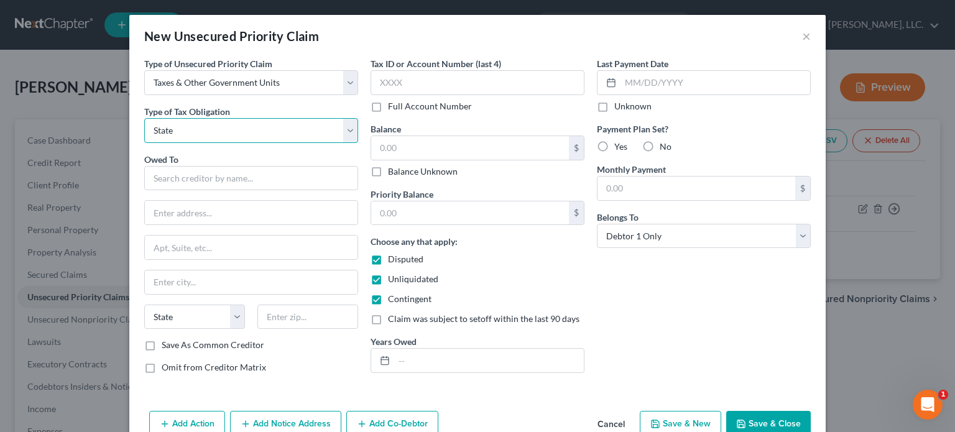
select select "1"
click at [144, 118] on select "Select Federal City State Franchise Tax Board Other" at bounding box center [251, 130] width 214 height 25
click at [177, 178] on input "text" at bounding box center [251, 178] width 214 height 25
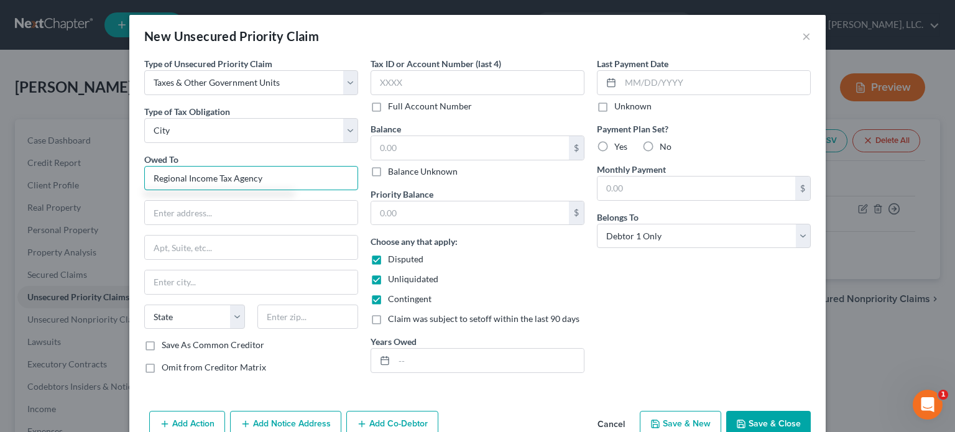
type input "Regional Income Tax Agency"
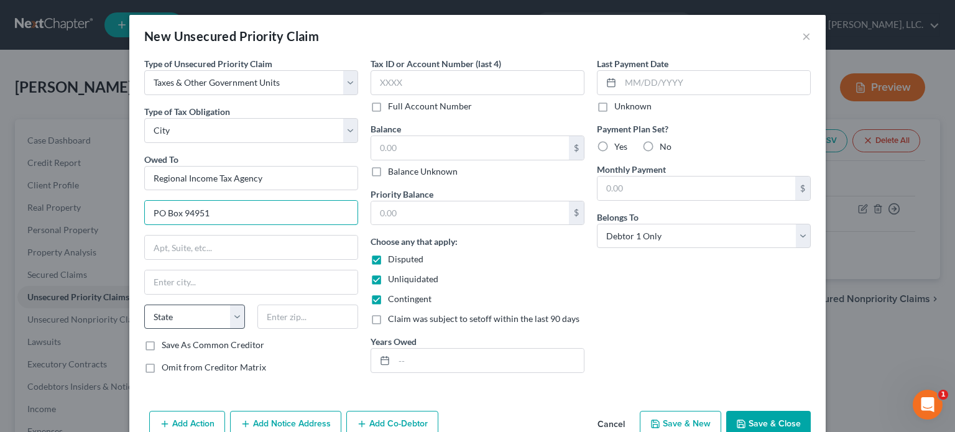
type input "PO Box 94951"
click at [166, 316] on select "State AL AK AR AZ CA CO CT DE DC FL GA GU HI ID IL IN IA KS KY LA ME MD MA MI M…" at bounding box center [194, 317] width 101 height 25
select select "36"
click at [269, 312] on input "text" at bounding box center [307, 317] width 101 height 25
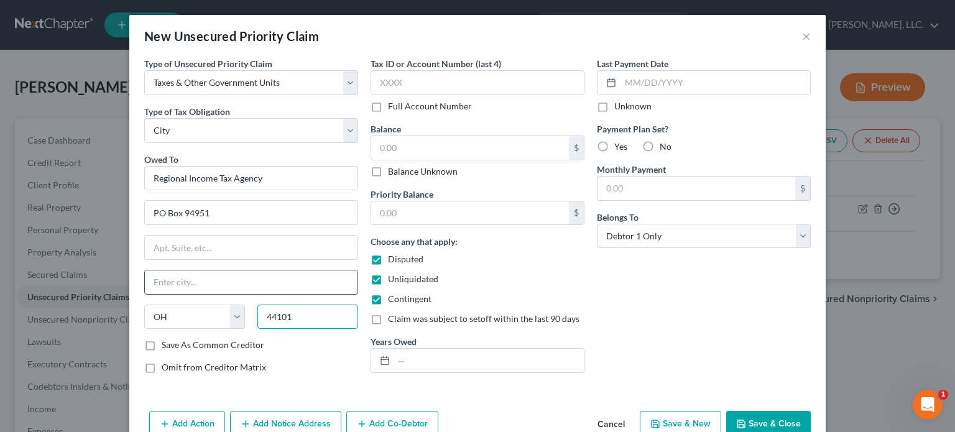
type input "44101"
type input "Cleveland"
click at [276, 288] on input "Cleveland" at bounding box center [251, 282] width 213 height 24
click at [290, 313] on input "44101" at bounding box center [307, 317] width 101 height 25
type input "44101-4951"
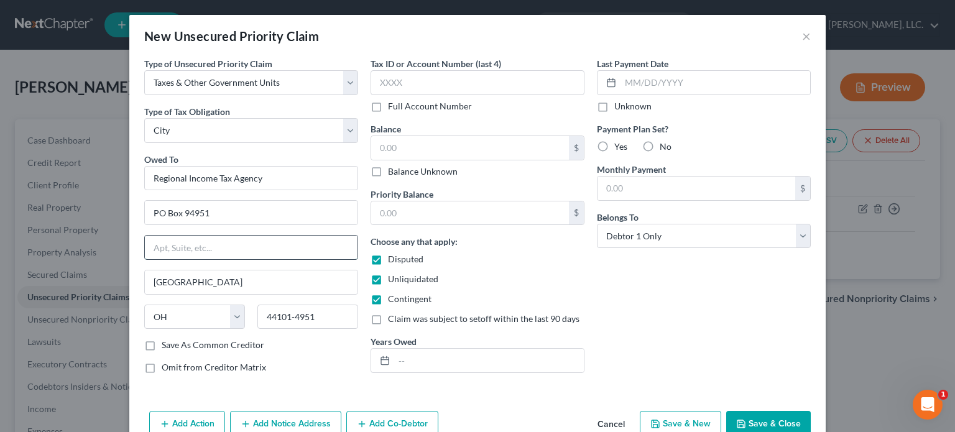
click at [280, 244] on input "text" at bounding box center [251, 248] width 213 height 24
click at [647, 302] on div "Last Payment Date Unknown Payment Plan Set? Yes No Monthly Payment $ Belongs To…" at bounding box center [704, 220] width 226 height 326
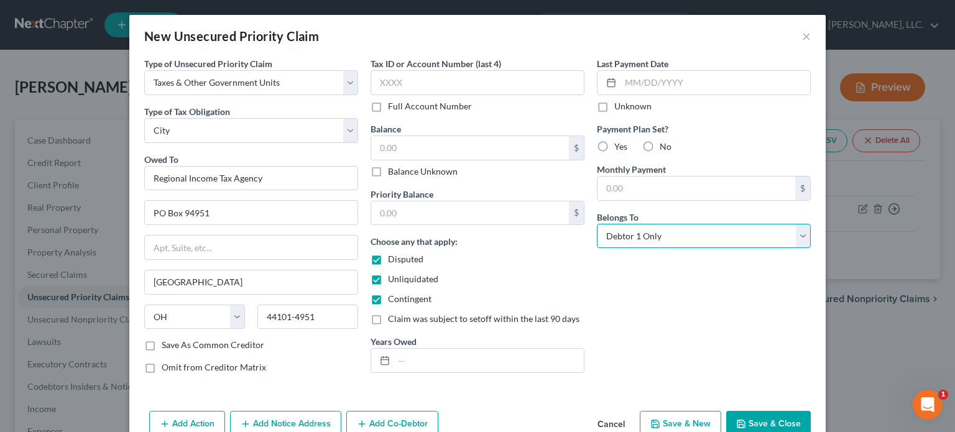
click at [653, 237] on select "Select Debtor 1 Only Debtor 2 Only Debtor 1 And Debtor 2 Only At Least One Of T…" at bounding box center [704, 236] width 214 height 25
select select "3"
click at [597, 224] on select "Select Debtor 1 Only Debtor 2 Only Debtor 1 And Debtor 2 Only At Least One Of T…" at bounding box center [704, 236] width 214 height 25
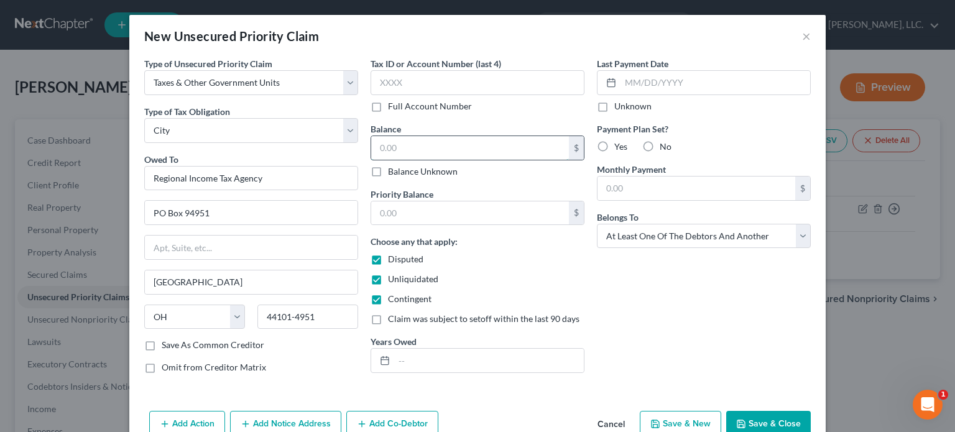
click at [371, 150] on input "text" at bounding box center [470, 148] width 198 height 24
type input "2,082.91"
click at [374, 80] on input "text" at bounding box center [478, 82] width 214 height 25
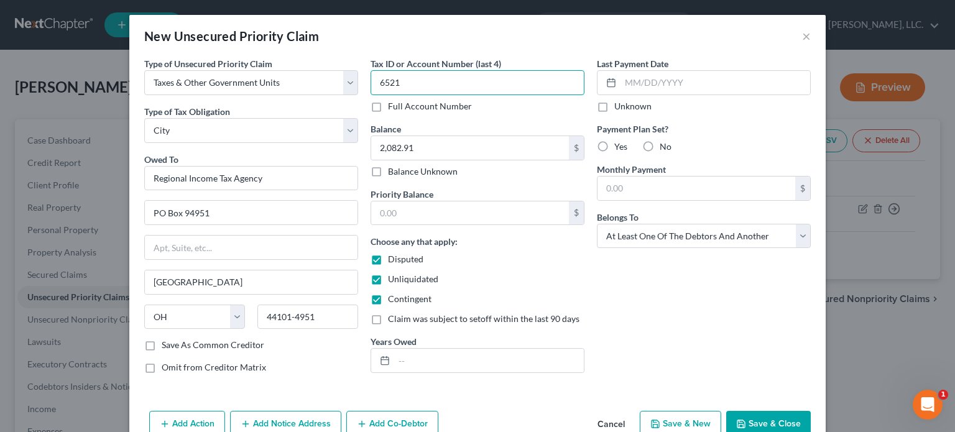
type input "6521"
click at [694, 285] on div "Last Payment Date Unknown Payment Plan Set? Yes No Monthly Payment $ Belongs To…" at bounding box center [704, 220] width 226 height 326
click at [420, 365] on input "text" at bounding box center [489, 361] width 190 height 24
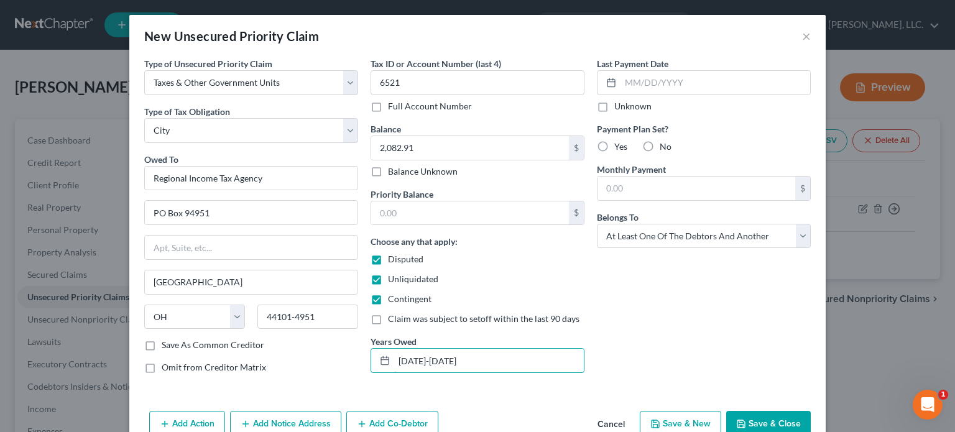
type input "2019-2023"
click at [637, 305] on div "Last Payment Date Unknown Payment Plan Set? Yes No Monthly Payment $ Belongs To…" at bounding box center [704, 220] width 226 height 326
click at [660, 149] on label "No" at bounding box center [666, 147] width 12 height 12
click at [665, 149] on input "No" at bounding box center [669, 145] width 8 height 8
radio input "true"
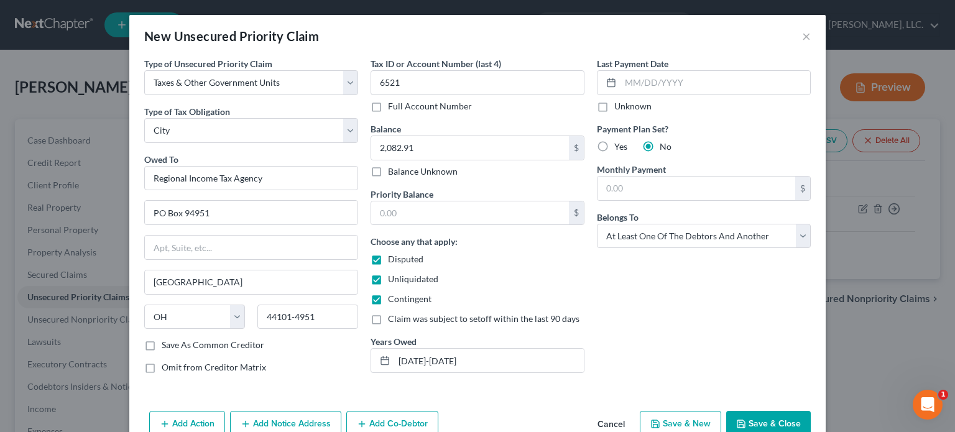
click at [751, 422] on button "Save & Close" at bounding box center [768, 424] width 85 height 26
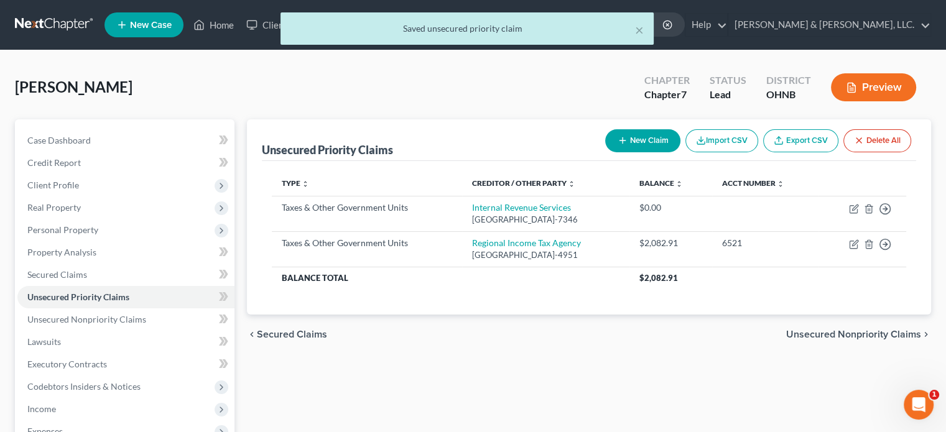
click at [645, 137] on button "New Claim" at bounding box center [642, 140] width 75 height 23
select select "0"
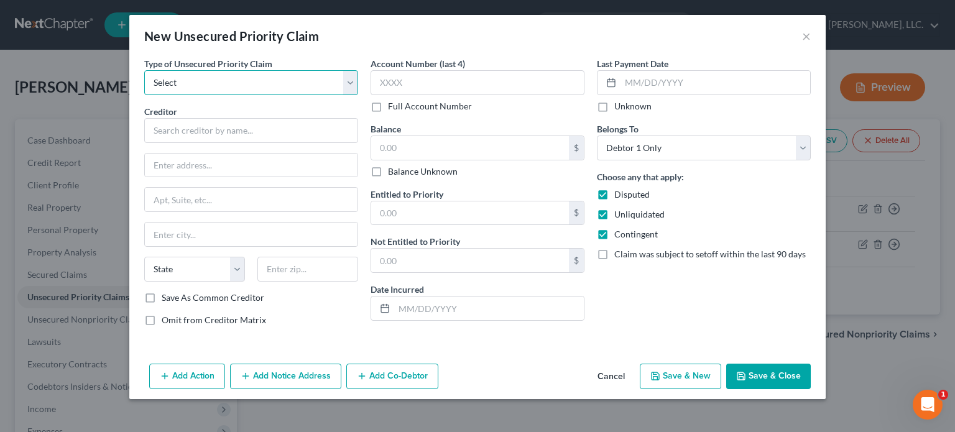
click at [246, 85] on select "Select Taxes & Other Government Units Domestic Support Obligations Extensions o…" at bounding box center [251, 82] width 214 height 25
select select "0"
click at [144, 70] on select "Select Taxes & Other Government Units Domestic Support Obligations Extensions o…" at bounding box center [251, 82] width 214 height 25
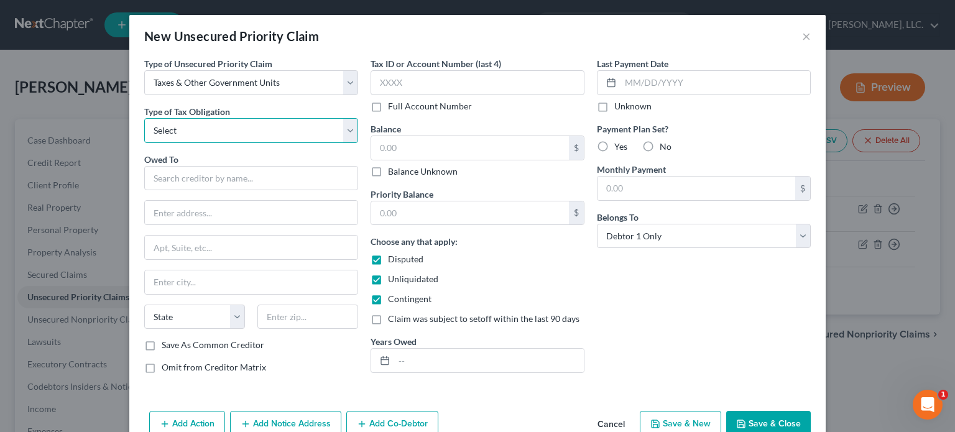
click at [229, 126] on select "Select Federal City State Franchise Tax Board Other" at bounding box center [251, 130] width 214 height 25
select select "2"
click at [144, 118] on select "Select Federal City State Franchise Tax Board Other" at bounding box center [251, 130] width 214 height 25
click at [168, 182] on input "text" at bounding box center [251, 178] width 214 height 25
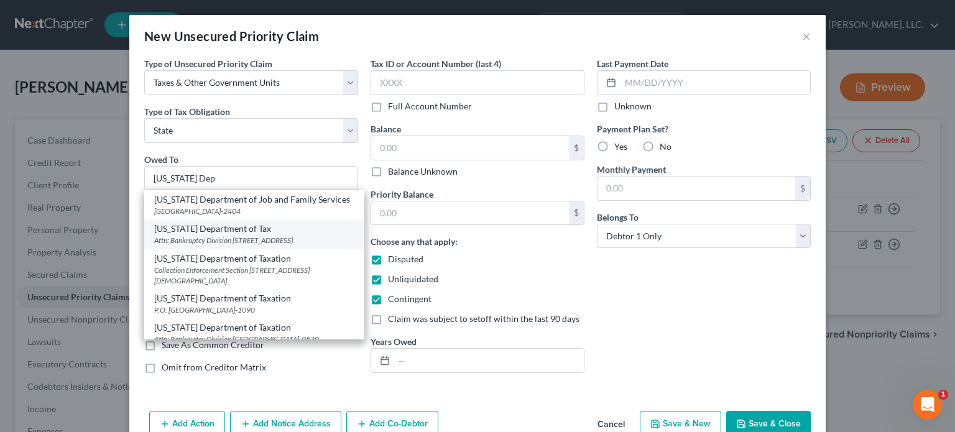
click at [188, 245] on div "Attn: Bankruptcy Division PO Box 530, Columbus, OH 43218-2709" at bounding box center [254, 240] width 200 height 11
type input "Ohio Department of Tax"
type input "Attn: Bankruptcy Division"
type input "PO Box 530"
type input "Columbus"
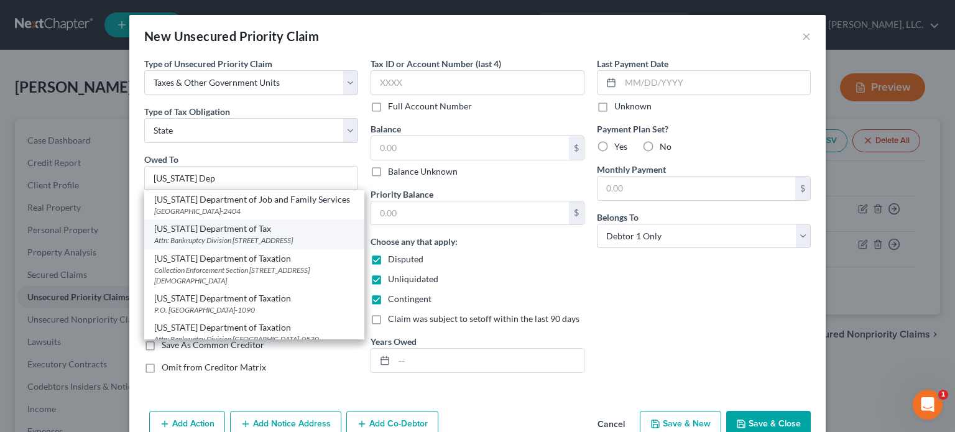
select select "36"
type input "43218-2709"
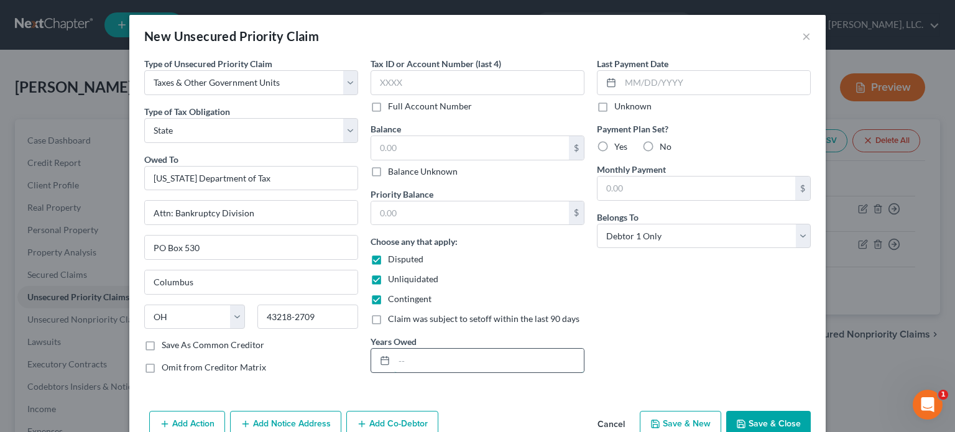
click at [399, 366] on input "text" at bounding box center [489, 361] width 190 height 24
type input "2022"
click at [371, 150] on input "text" at bounding box center [470, 148] width 198 height 24
type input "1,168.91"
click at [374, 78] on input "text" at bounding box center [478, 82] width 214 height 25
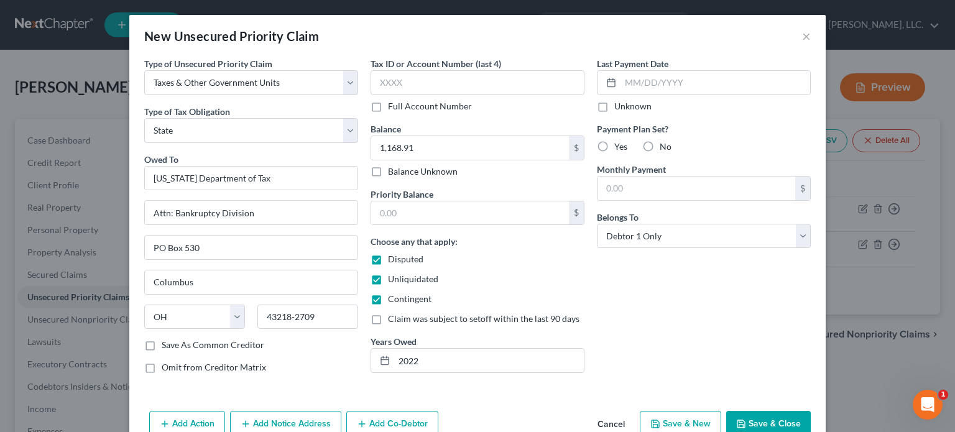
click at [660, 144] on label "No" at bounding box center [666, 147] width 12 height 12
click at [665, 144] on input "No" at bounding box center [669, 145] width 8 height 8
radio input "true"
click at [668, 236] on select "Select Debtor 1 Only Debtor 2 Only Debtor 1 And Debtor 2 Only At Least One Of T…" at bounding box center [704, 236] width 214 height 25
select select "3"
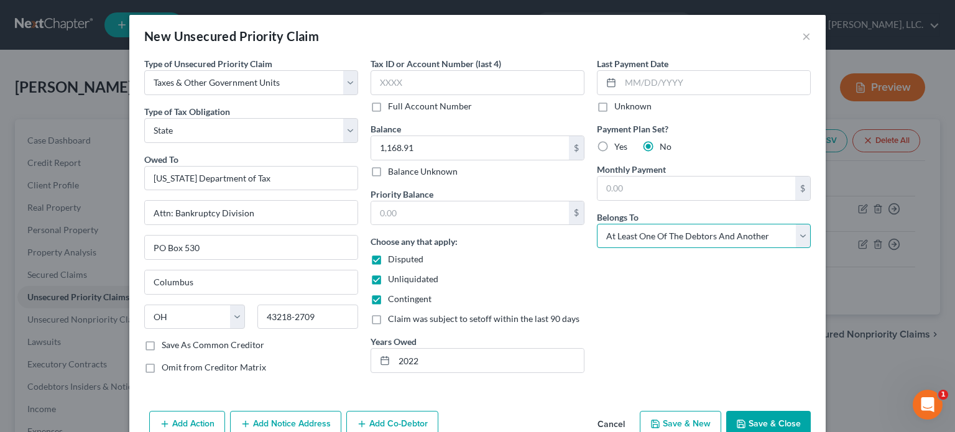
click at [597, 224] on select "Select Debtor 1 Only Debtor 2 Only Debtor 1 And Debtor 2 Only At Least One Of T…" at bounding box center [704, 236] width 214 height 25
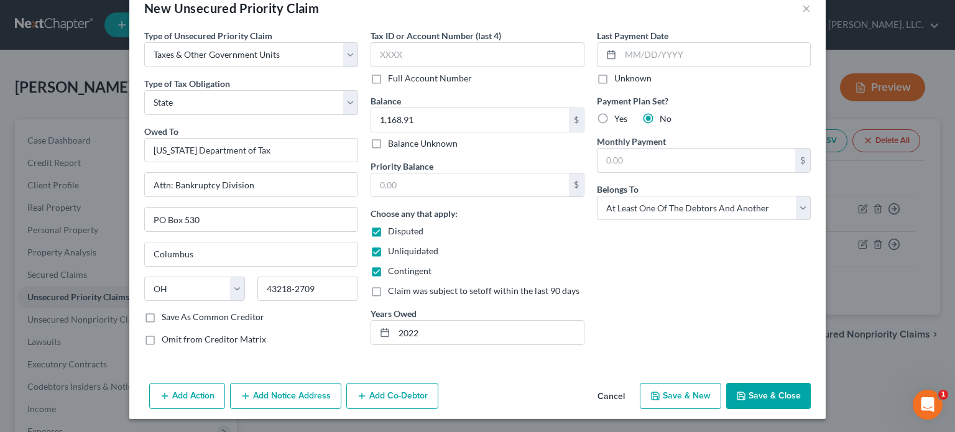
click at [755, 392] on button "Save & Close" at bounding box center [768, 396] width 85 height 26
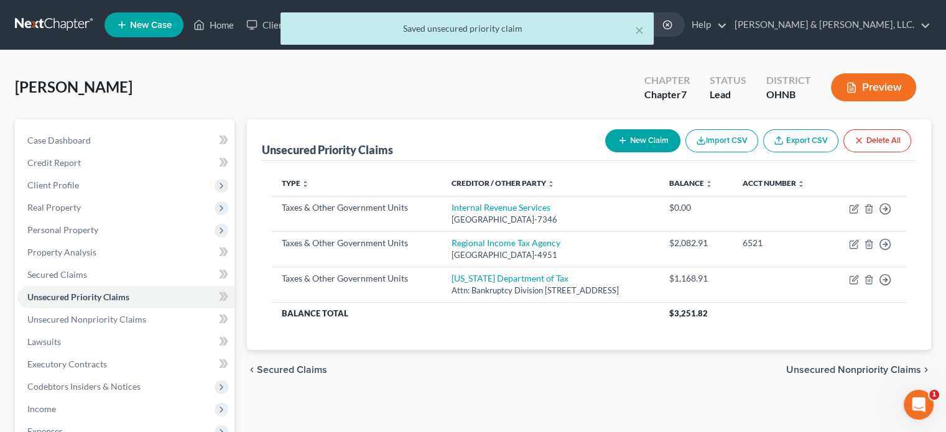
click at [661, 143] on button "New Claim" at bounding box center [642, 140] width 75 height 23
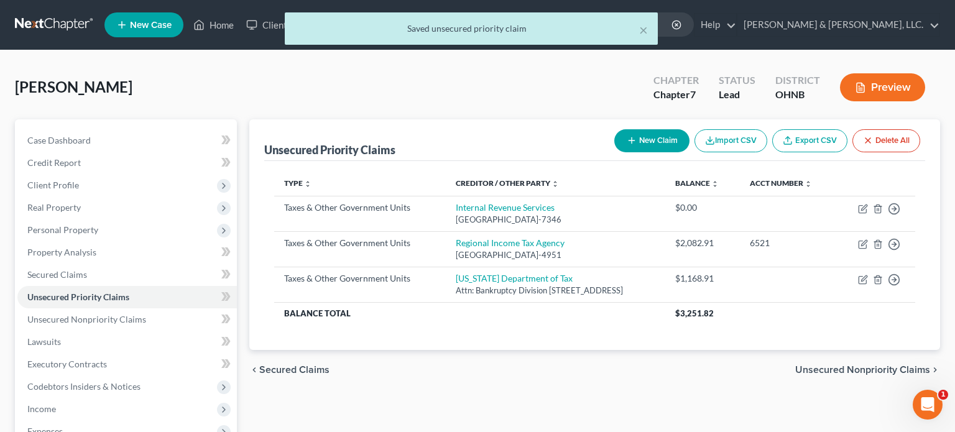
select select "0"
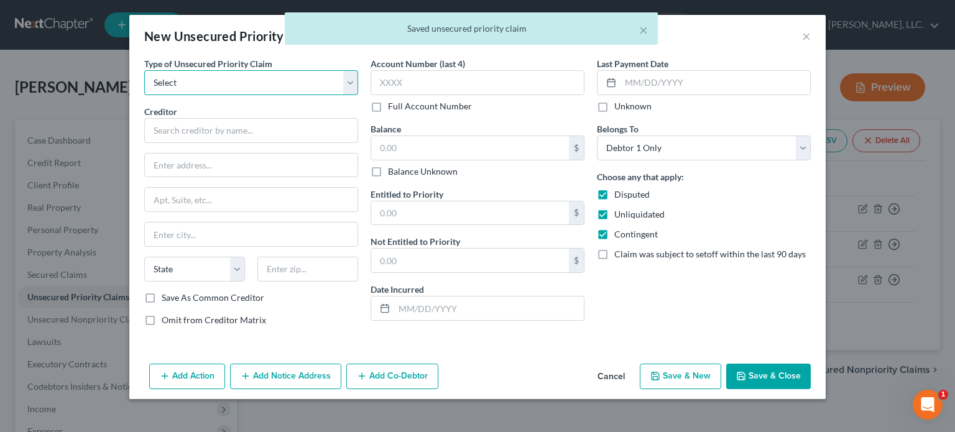
click at [221, 86] on select "Select Taxes & Other Government Units Domestic Support Obligations Extensions o…" at bounding box center [251, 82] width 214 height 25
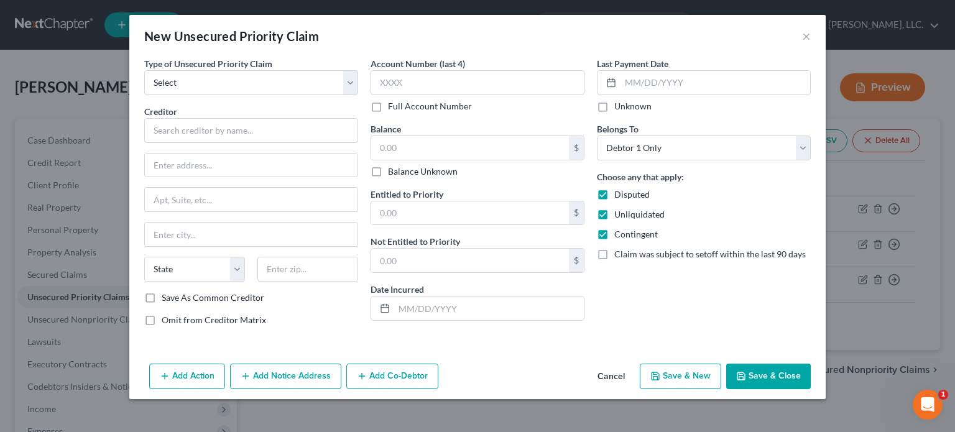
click at [612, 373] on button "Cancel" at bounding box center [611, 377] width 47 height 25
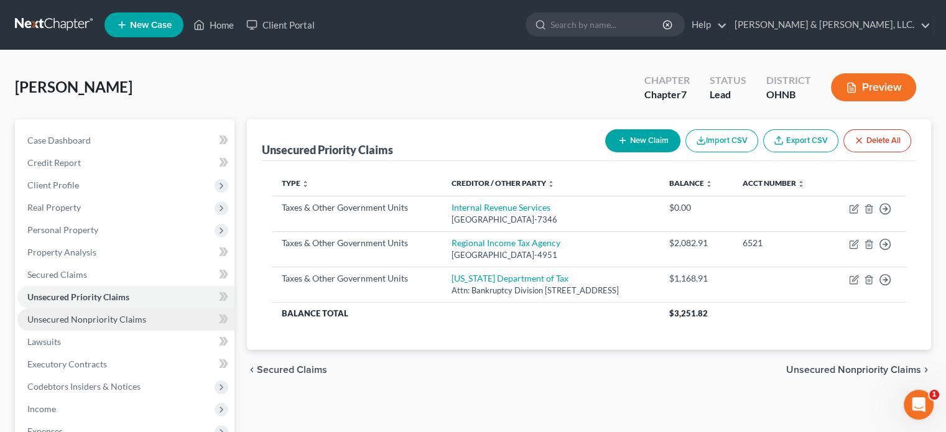
click at [95, 320] on span "Unsecured Nonpriority Claims" at bounding box center [86, 319] width 119 height 11
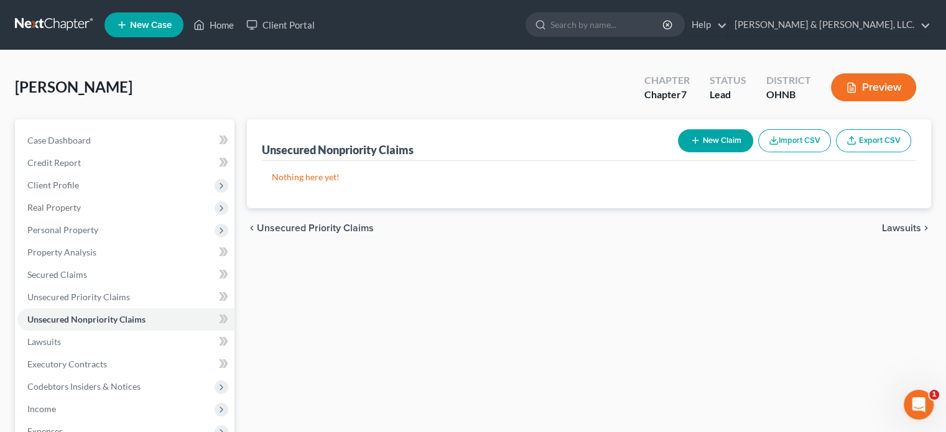
click at [701, 142] on button "New Claim" at bounding box center [715, 140] width 75 height 23
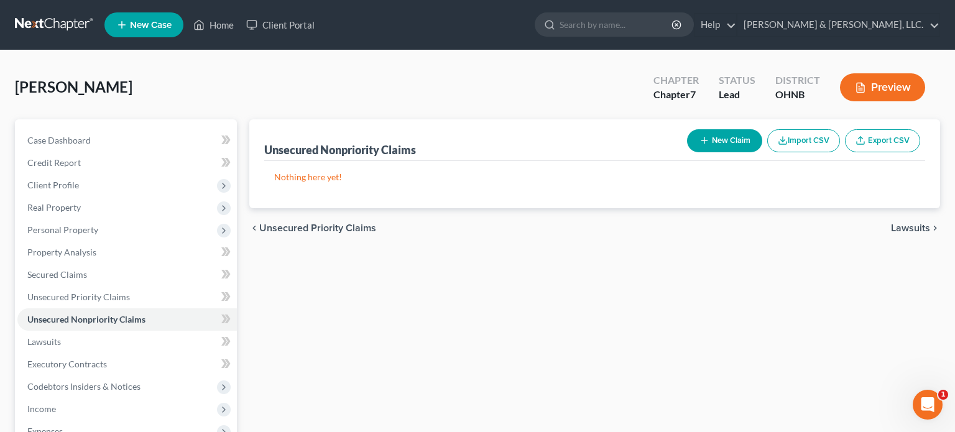
select select "0"
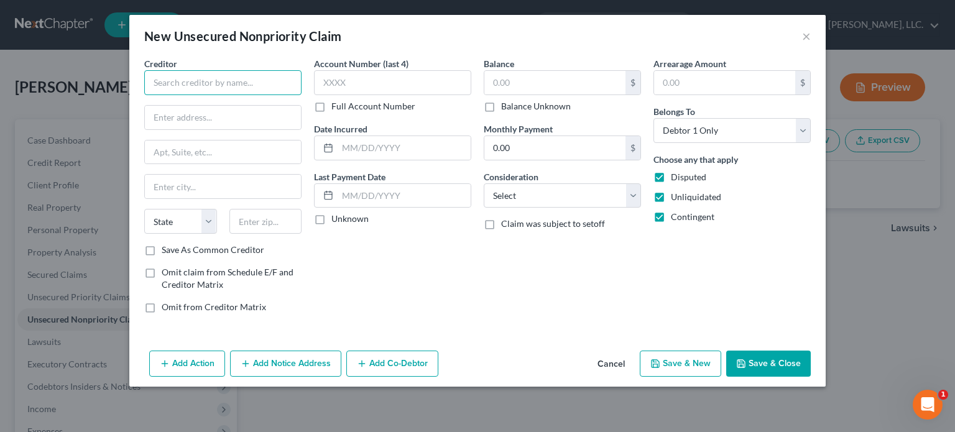
click at [237, 77] on input "text" at bounding box center [222, 82] width 157 height 25
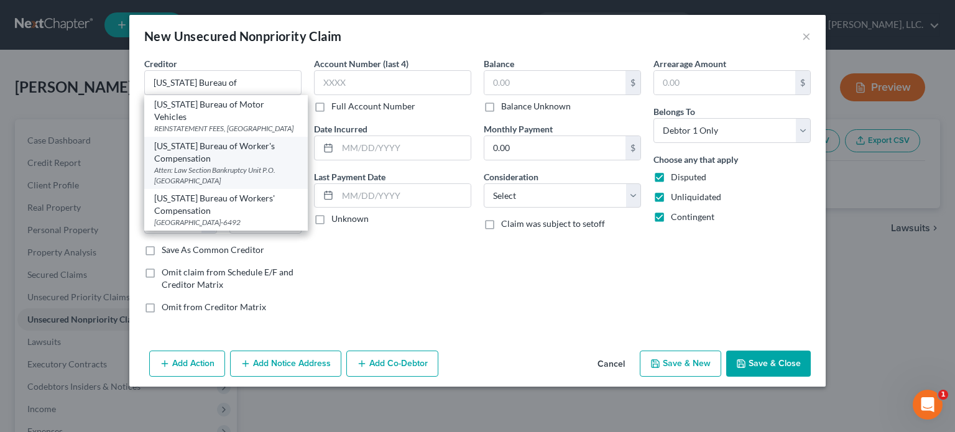
click at [210, 165] on div "Atten: Law Section Bankruptcy Unit P.O. Box 15567, Columbus, OH 43215" at bounding box center [226, 175] width 144 height 21
type input "Ohio Bureau of Worker's Compensation"
type input "Atten: Law Section Bankruptcy Unit"
type input "P.O. Box 15567"
type input "Columbus"
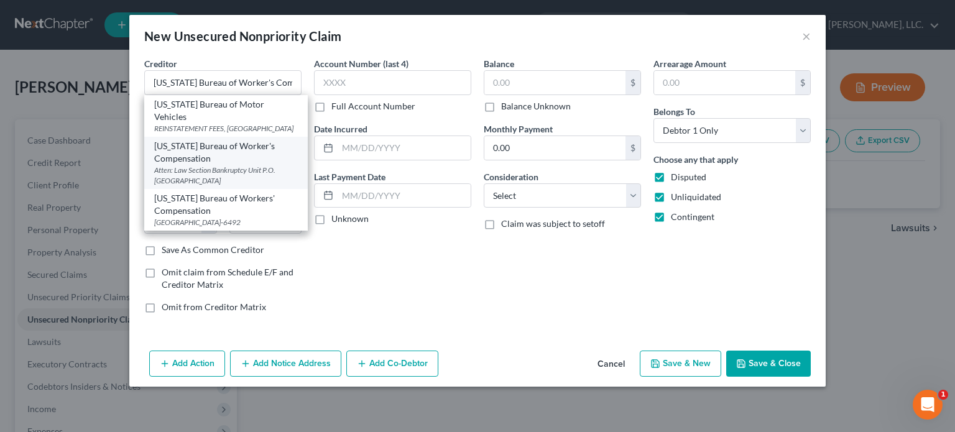
select select "36"
type input "43215"
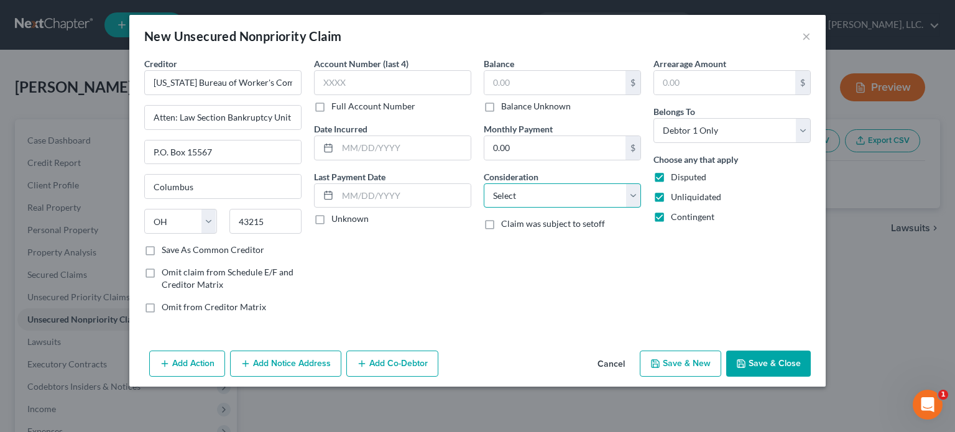
click at [510, 199] on select "Select Cable / Satellite Services Collection Agency Credit Card Debt Debt Couns…" at bounding box center [562, 195] width 157 height 25
click at [589, 281] on div "Balance $ Balance Unknown Balance Undetermined $ Balance Unknown Monthly Paymen…" at bounding box center [562, 190] width 170 height 266
click at [741, 134] on select "Select Debtor 1 Only Debtor 2 Only Debtor 1 And Debtor 2 Only At Least One Of T…" at bounding box center [731, 130] width 157 height 25
select select "3"
click at [653, 118] on select "Select Debtor 1 Only Debtor 2 Only Debtor 1 And Debtor 2 Only At Least One Of T…" at bounding box center [731, 130] width 157 height 25
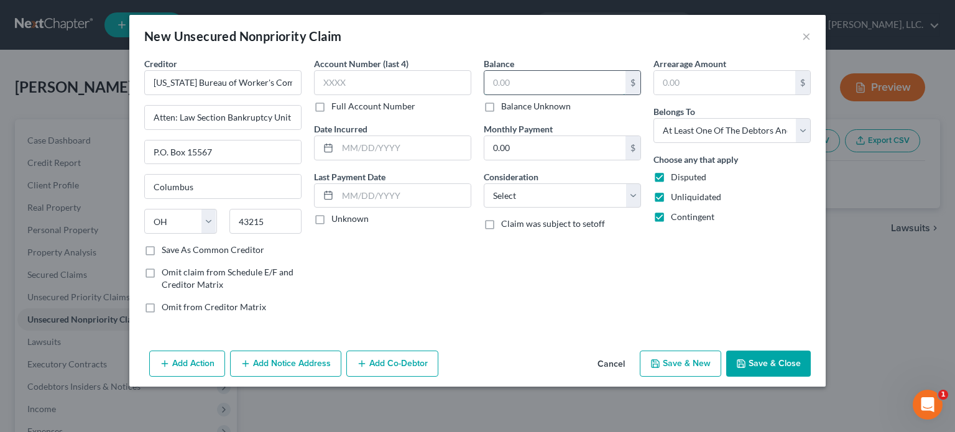
click at [487, 81] on input "text" at bounding box center [554, 83] width 141 height 24
type input "130,713.00"
click at [532, 237] on div "Balance 130,713.00 $ Balance Unknown Balance Undetermined 130,713.00 $ Balance …" at bounding box center [562, 190] width 170 height 266
click at [353, 78] on input "text" at bounding box center [392, 82] width 157 height 25
type input "6292"
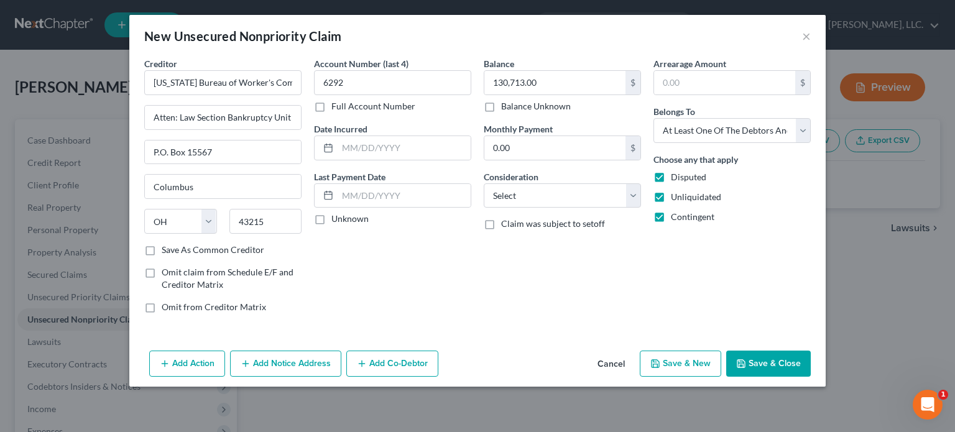
click at [436, 267] on div "Account Number (last 4) 6292 Full Account Number Date Incurred Last Payment Dat…" at bounding box center [393, 190] width 170 height 266
click at [745, 361] on icon "button" at bounding box center [740, 363] width 7 height 7
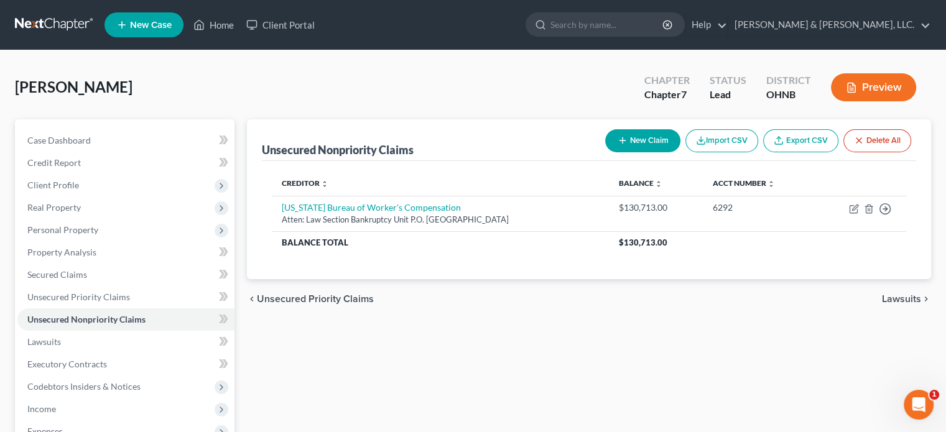
drag, startPoint x: 576, startPoint y: 304, endPoint x: 578, endPoint y: 297, distance: 7.7
click at [576, 304] on div "chevron_left Unsecured Priority Claims Lawsuits chevron_right" at bounding box center [589, 299] width 684 height 40
click at [645, 139] on button "New Claim" at bounding box center [642, 140] width 75 height 23
select select "0"
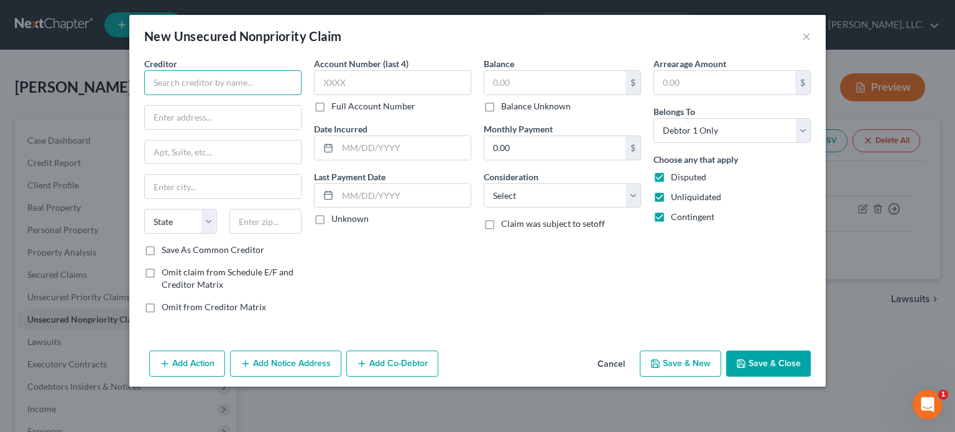
click at [184, 83] on input "text" at bounding box center [222, 82] width 157 height 25
drag, startPoint x: 182, startPoint y: 83, endPoint x: 175, endPoint y: 79, distance: 8.1
click at [175, 79] on input "Capital o" at bounding box center [222, 82] width 157 height 25
click at [175, 79] on input "Capial o" at bounding box center [222, 82] width 157 height 25
click at [191, 84] on input "Capiall o" at bounding box center [222, 82] width 157 height 25
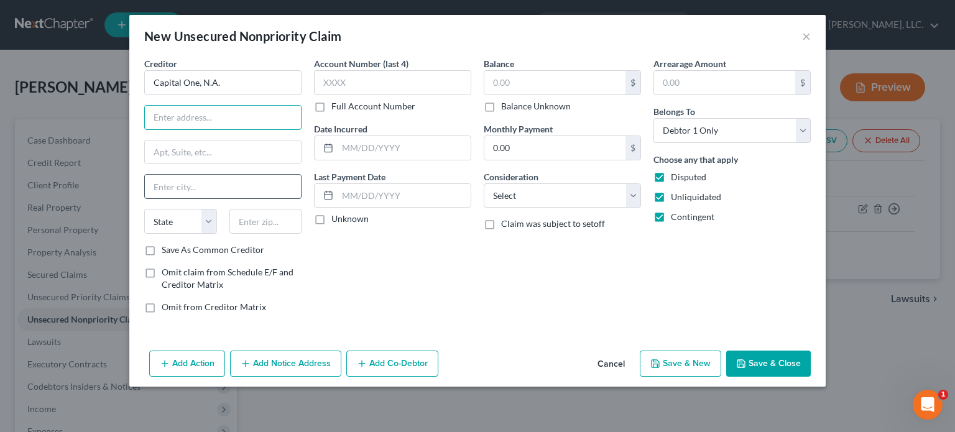
type input "Capital One, N.A."
type input "1500 Capital One Drive"
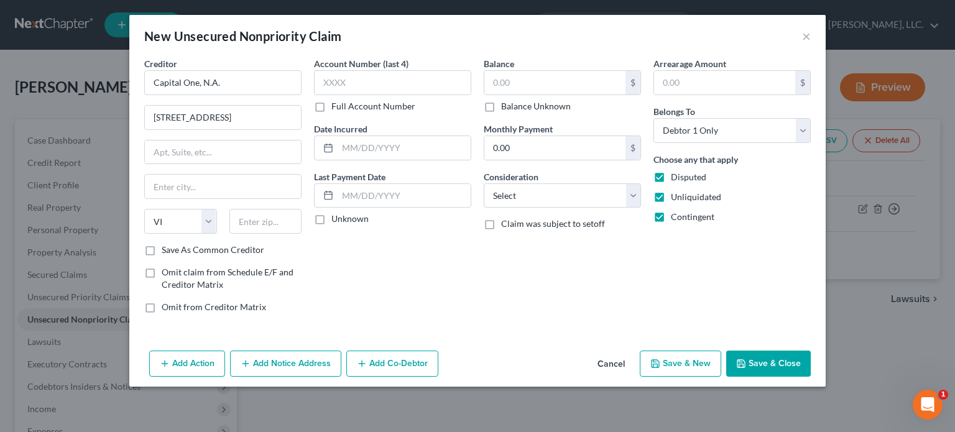
click at [174, 199] on div "Creditor * Capital One, N.A. 1500 Capital One Drive State AL AK AR AZ CA CO CT …" at bounding box center [222, 150] width 157 height 187
click at [203, 228] on select "State AL AK AR AZ CA CO CT DE DC FL GA GU HI ID IL IN IA KS KY LA ME MD MA MI M…" at bounding box center [180, 221] width 73 height 25
click at [212, 221] on select "State AL AK AR AZ CA CO CT DE DC FL GA GU HI ID IL IN IA KS KY LA ME MD MA MI M…" at bounding box center [180, 221] width 73 height 25
click at [170, 223] on select "State AL AK AR AZ CA CO CT DE DC FL GA GU HI ID IL IN IA KS KY LA ME MD MA MI M…" at bounding box center [180, 221] width 73 height 25
select select "48"
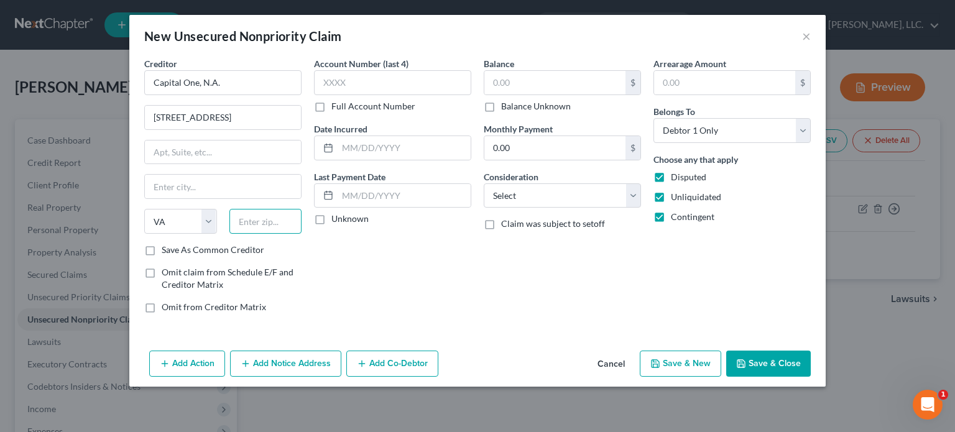
click at [269, 221] on input "text" at bounding box center [265, 221] width 73 height 25
type input "23238"
type input "Richmond"
click at [286, 187] on input "Richmond" at bounding box center [223, 187] width 156 height 24
click at [512, 305] on div "Balance $ Balance Unknown Balance Undetermined $ Balance Unknown Monthly Paymen…" at bounding box center [562, 190] width 170 height 266
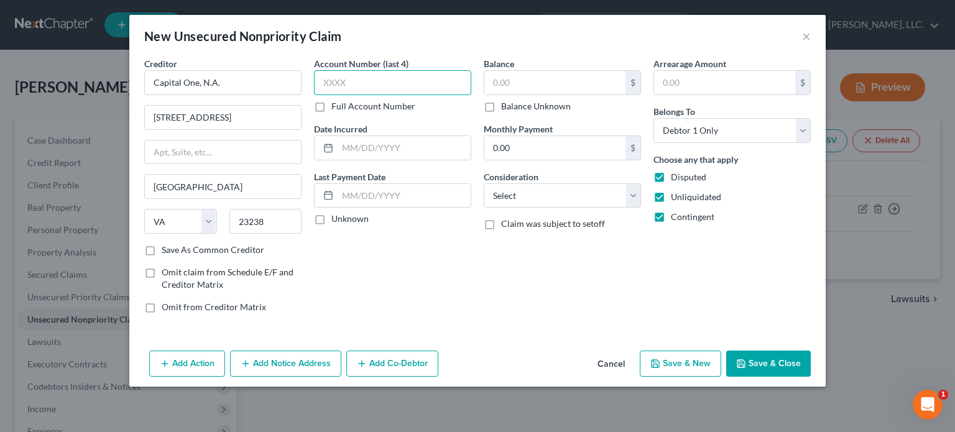
click at [358, 84] on input "text" at bounding box center [392, 82] width 157 height 25
click at [555, 198] on select "Select Cable / Satellite Services Collection Agency Credit Card Debt Debt Couns…" at bounding box center [562, 195] width 157 height 25
select select "2"
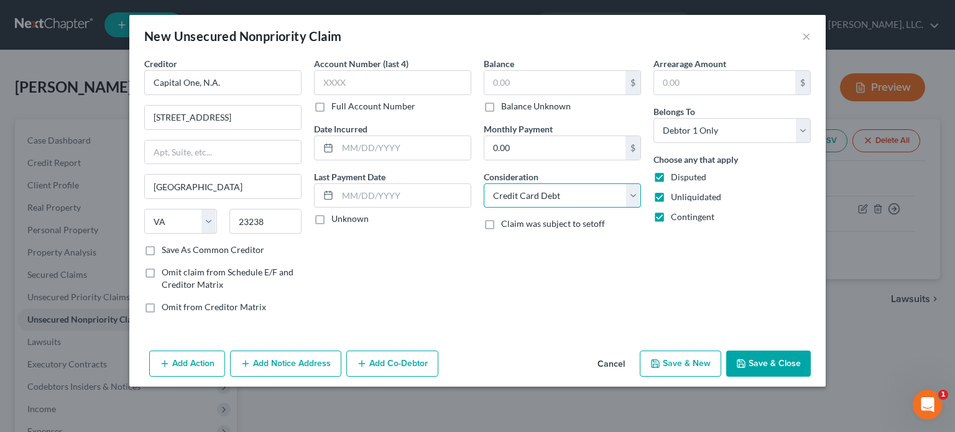
click at [484, 183] on select "Select Cable / Satellite Services Collection Agency Credit Card Debt Debt Couns…" at bounding box center [562, 195] width 157 height 25
click at [341, 79] on input "text" at bounding box center [392, 82] width 157 height 25
drag, startPoint x: 662, startPoint y: 173, endPoint x: 655, endPoint y: 188, distance: 16.2
click at [671, 173] on label "Disputed" at bounding box center [688, 177] width 35 height 12
click at [676, 173] on input "Disputed" at bounding box center [680, 175] width 8 height 8
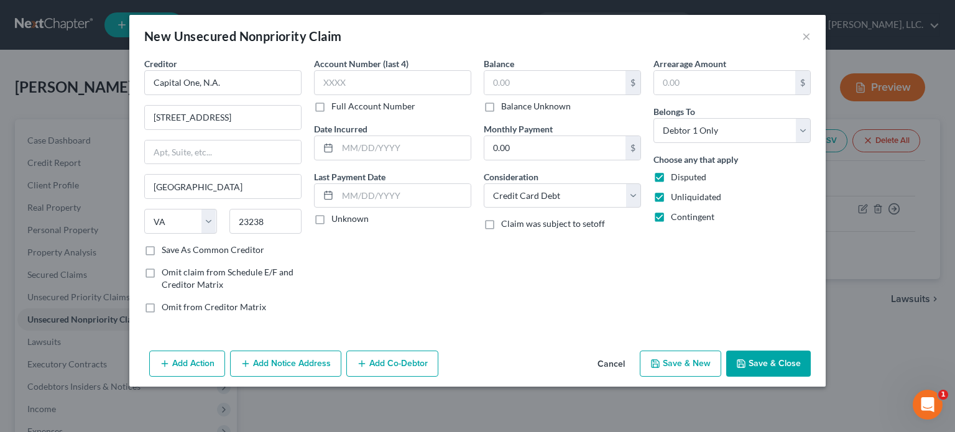
checkbox input "false"
click at [671, 195] on label "Unliquidated" at bounding box center [696, 197] width 50 height 12
click at [676, 195] on input "Unliquidated" at bounding box center [680, 195] width 8 height 8
checkbox input "false"
click at [671, 215] on label "Contingent" at bounding box center [693, 217] width 44 height 12
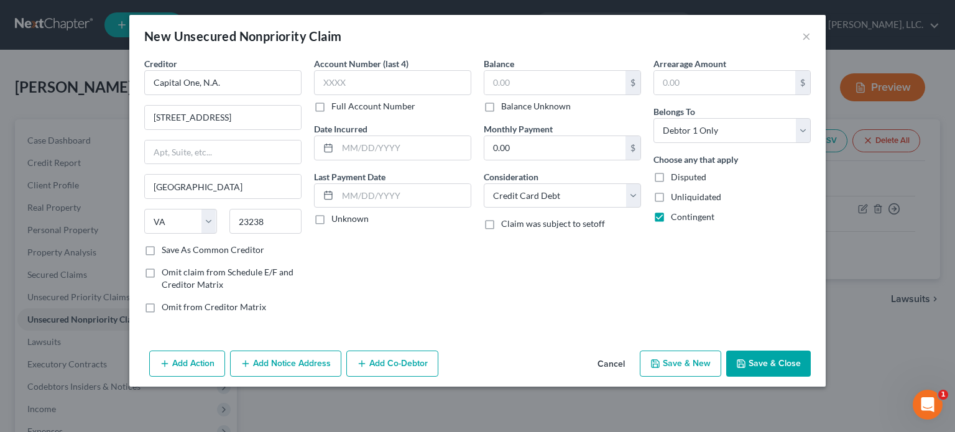
click at [676, 215] on input "Contingent" at bounding box center [680, 215] width 8 height 8
checkbox input "false"
click at [491, 82] on input "text" at bounding box center [554, 83] width 141 height 24
type input "8,596.15"
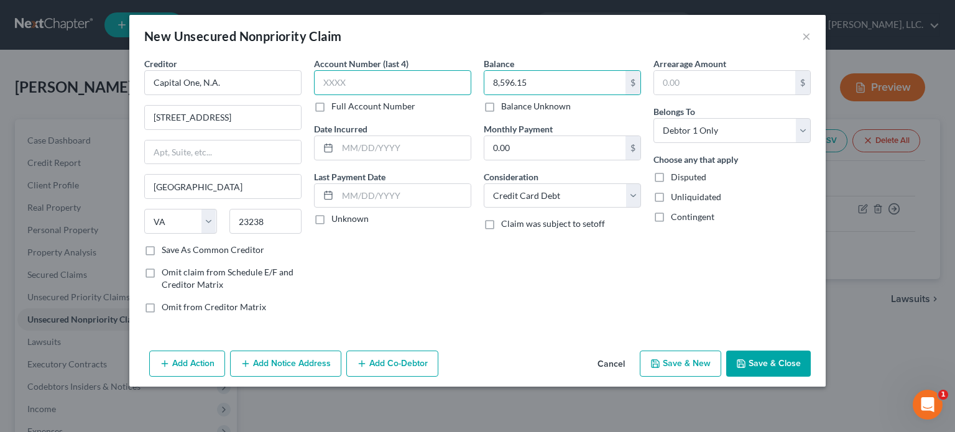
click at [333, 88] on input "text" at bounding box center [392, 82] width 157 height 25
type input "4981"
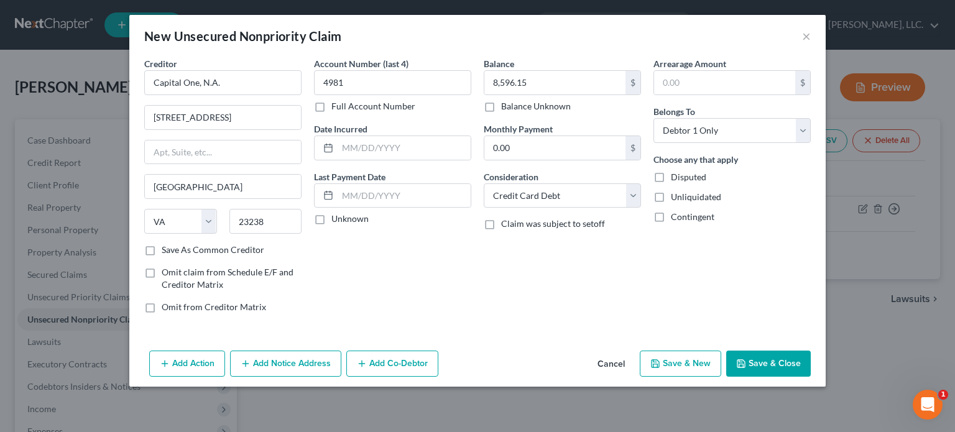
click at [446, 290] on div "Account Number (last 4) 4981 Full Account Number Date Incurred Last Payment Dat…" at bounding box center [393, 190] width 170 height 266
click at [313, 365] on button "Add Notice Address" at bounding box center [285, 364] width 111 height 26
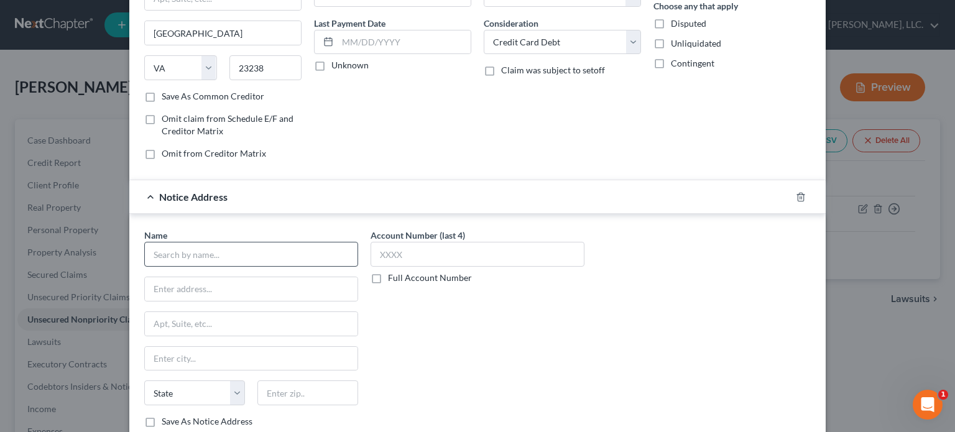
scroll to position [124, 0]
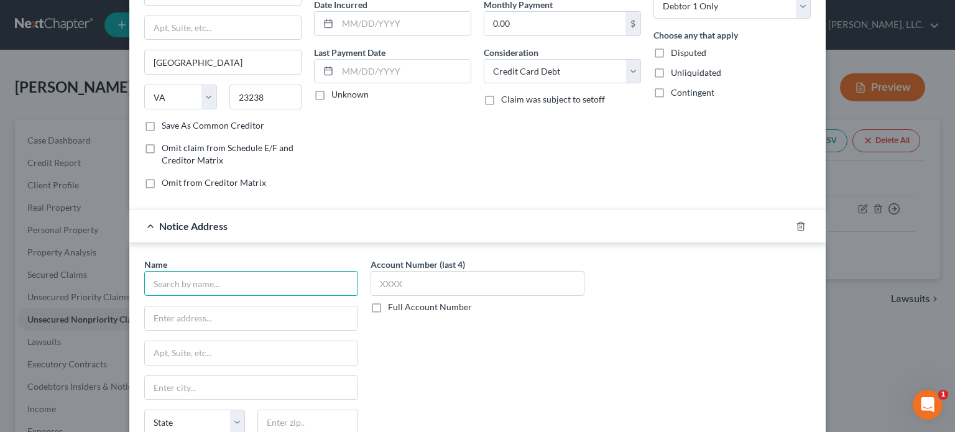
click at [161, 283] on input "text" at bounding box center [251, 283] width 214 height 25
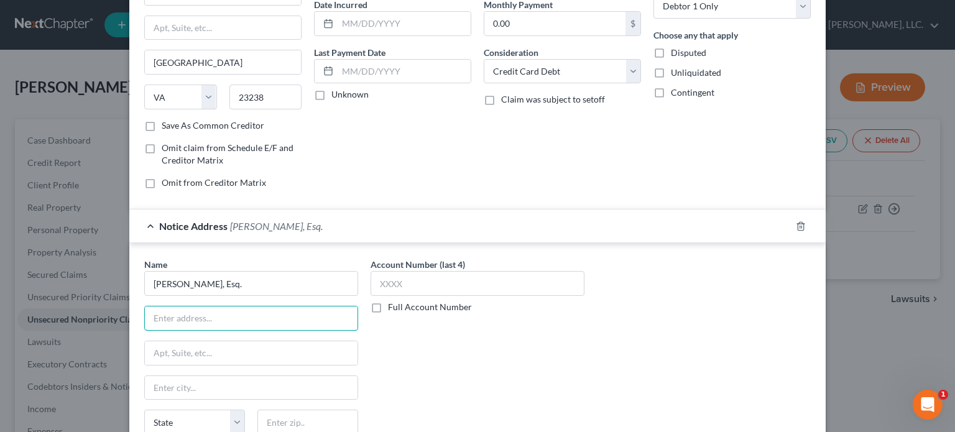
type input "Alexander Weinberg, Esq."
type input "965 Keynote Circle"
select select "36"
type input "44131"
click at [248, 385] on input "Independence" at bounding box center [251, 388] width 213 height 24
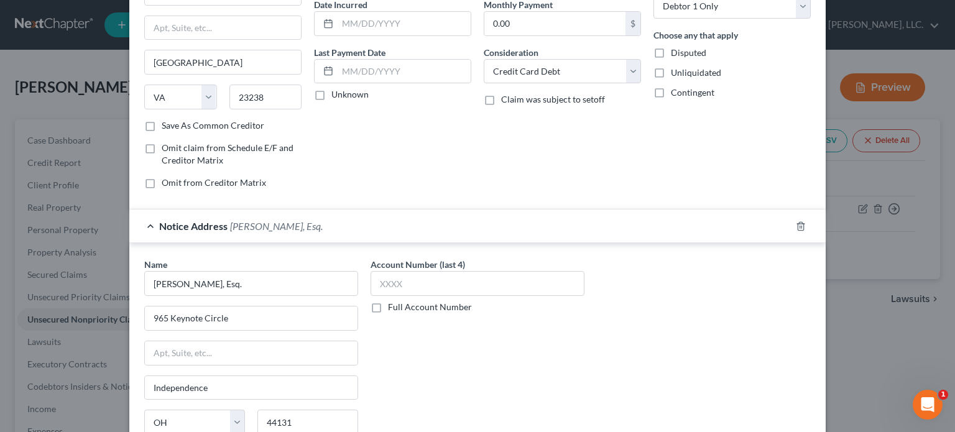
click at [537, 348] on div "Account Number (last 4) Full Account Number" at bounding box center [477, 362] width 226 height 209
drag, startPoint x: 209, startPoint y: 391, endPoint x: 129, endPoint y: 379, distance: 80.5
click at [129, 379] on div "Name * Alexander Weinberg, Esq. 965 Keynote Circle Independence State AL AK AR …" at bounding box center [477, 360] width 696 height 234
type input "Brooklyn Heights"
click at [388, 309] on label "Full Account Number" at bounding box center [430, 307] width 84 height 12
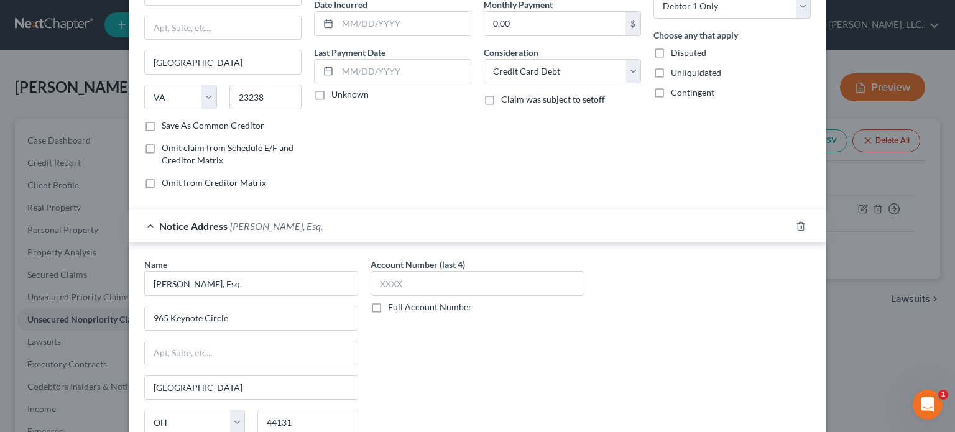
click at [393, 309] on input "Full Account Number" at bounding box center [397, 305] width 8 height 8
click at [383, 284] on input "text" at bounding box center [478, 283] width 214 height 25
type input "2"
click at [388, 307] on label "Full Account Number" at bounding box center [430, 307] width 84 height 12
click at [393, 307] on input "Full Account Number" at bounding box center [397, 305] width 8 height 8
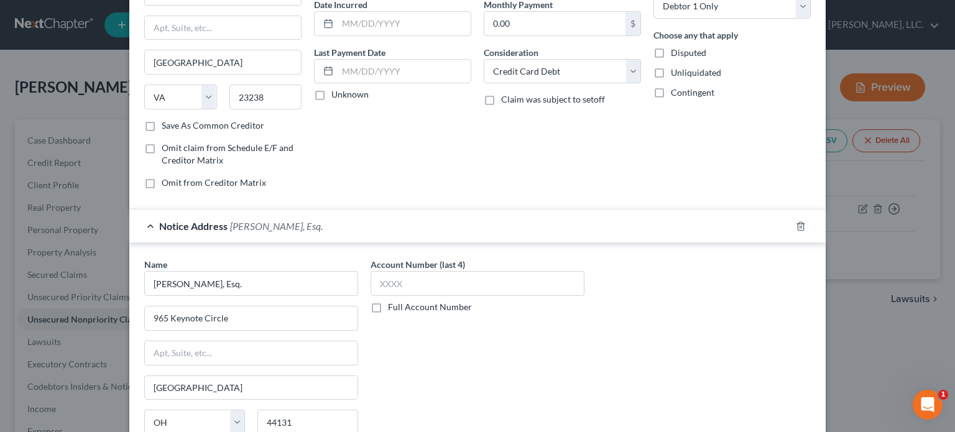
click at [433, 338] on div "Account Number (last 4) Full Account Number" at bounding box center [477, 362] width 226 height 209
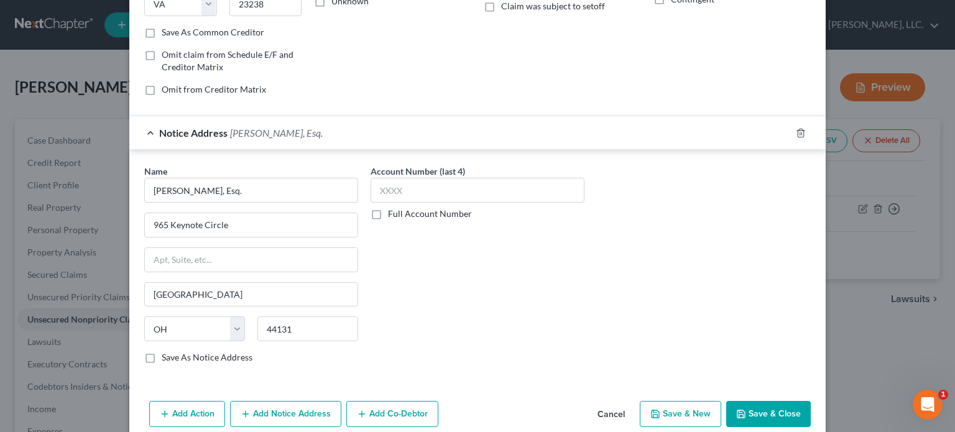
scroll to position [234, 0]
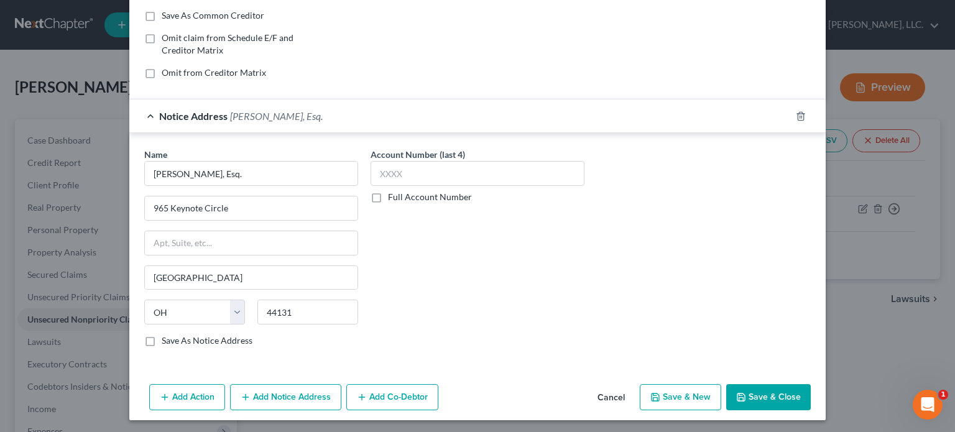
click at [162, 337] on label "Save As Notice Address" at bounding box center [207, 340] width 91 height 12
click at [167, 337] on input "Save As Notice Address" at bounding box center [171, 338] width 8 height 8
click at [750, 390] on button "Save & Close" at bounding box center [768, 397] width 85 height 26
checkbox input "false"
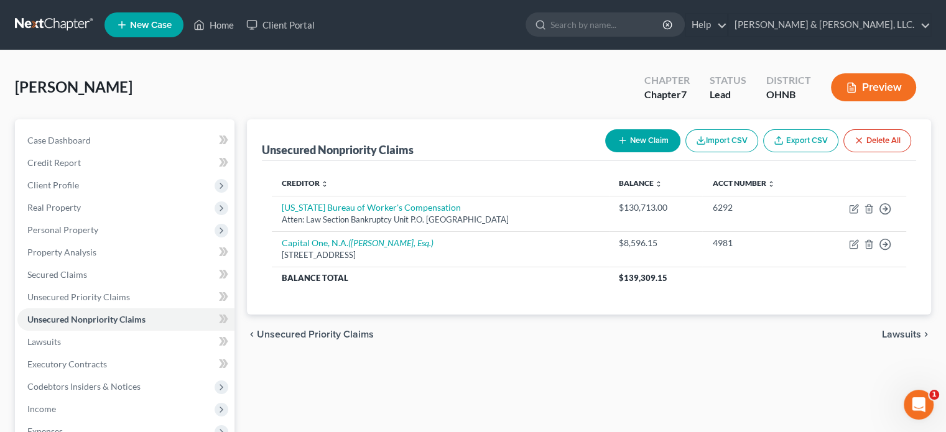
click at [627, 139] on button "New Claim" at bounding box center [642, 140] width 75 height 23
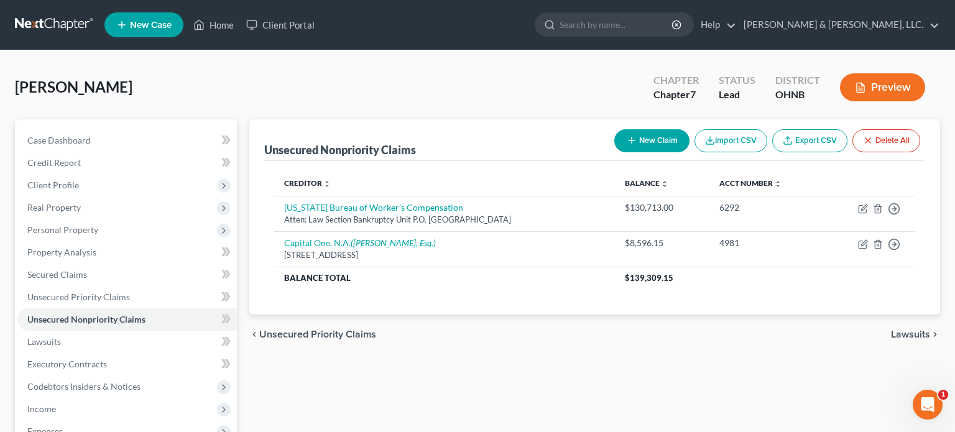
select select "0"
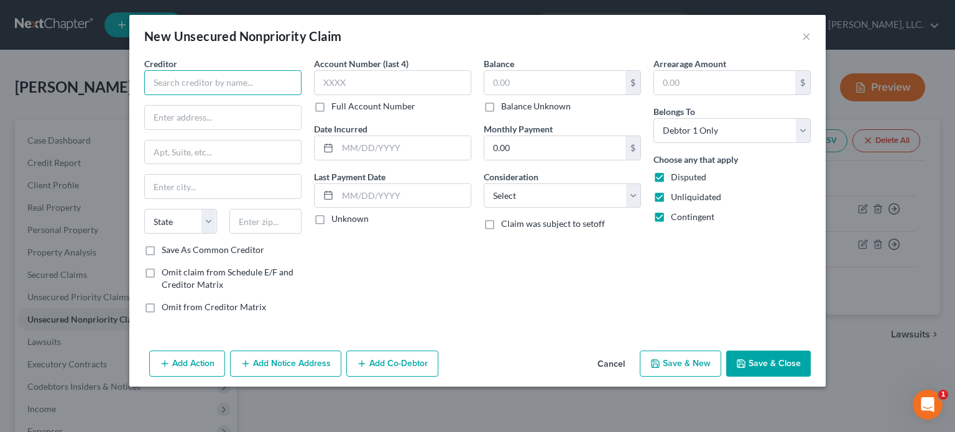
click at [188, 83] on input "text" at bounding box center [222, 82] width 157 height 25
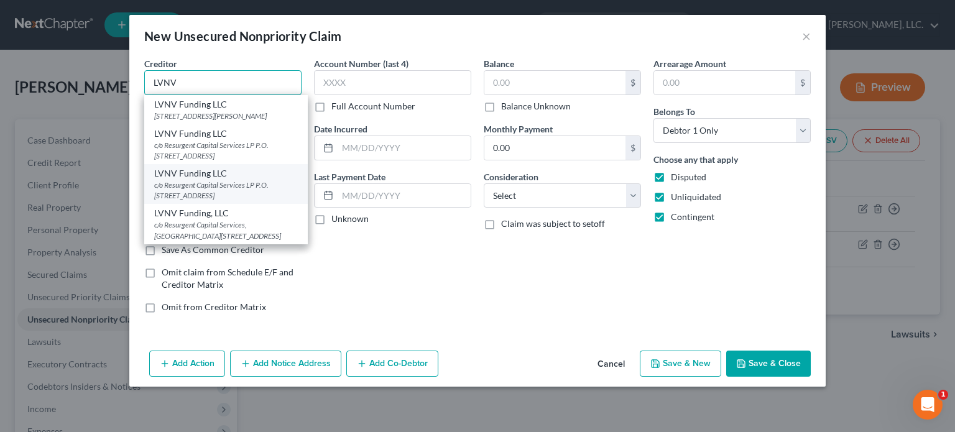
scroll to position [0, 0]
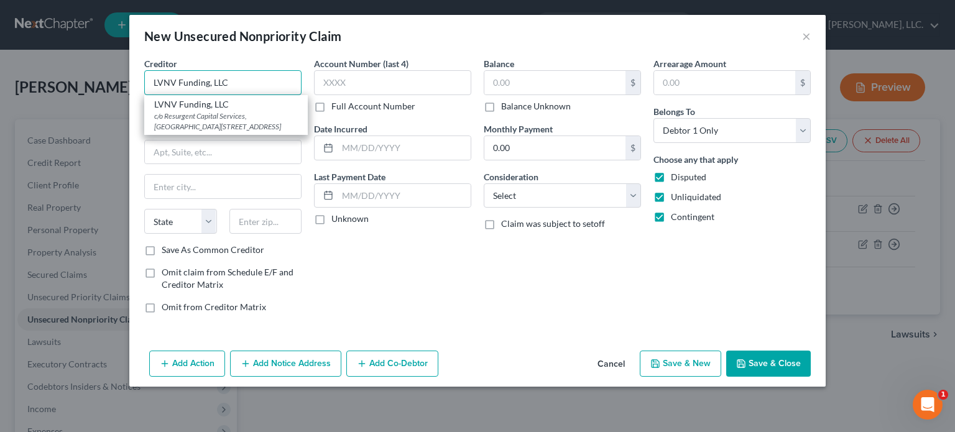
type input "LVNV Funding, LLC"
type input "c/o Resurgent Capital Services, LP"
type input "PO Box 10497"
type input "Greenville"
select select "42"
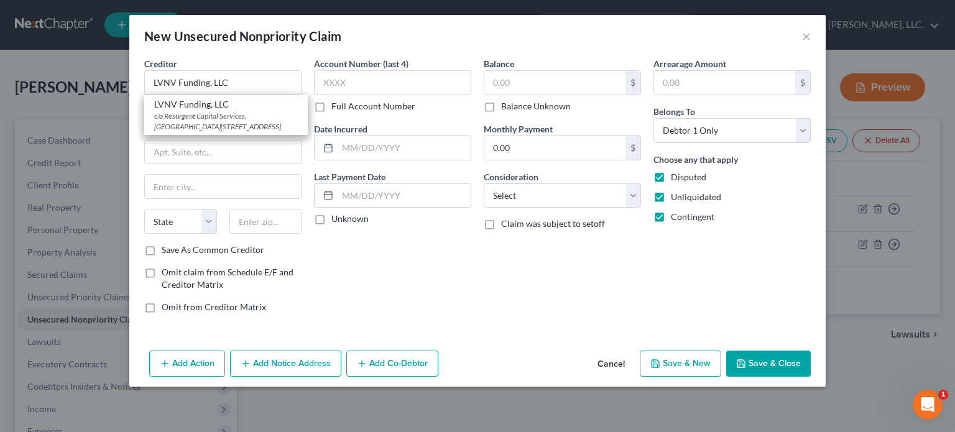
type input "29603"
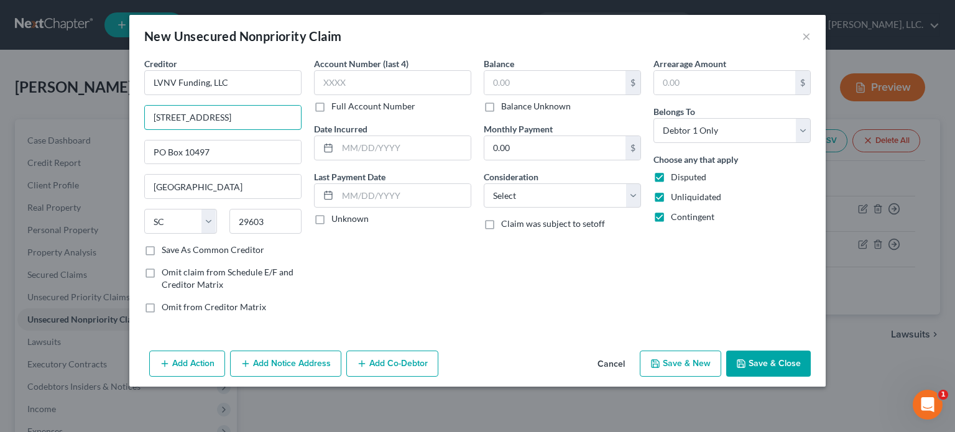
type input "3033 Campus Drive"
type input "Ste 250"
click at [206, 221] on select "State AL AK AR AZ CA CO CT DE DC FL GA GU HI ID IL IN IA KS KY LA ME MD MA MI M…" at bounding box center [180, 221] width 73 height 25
select select "24"
click at [238, 222] on input "29603" at bounding box center [265, 221] width 73 height 25
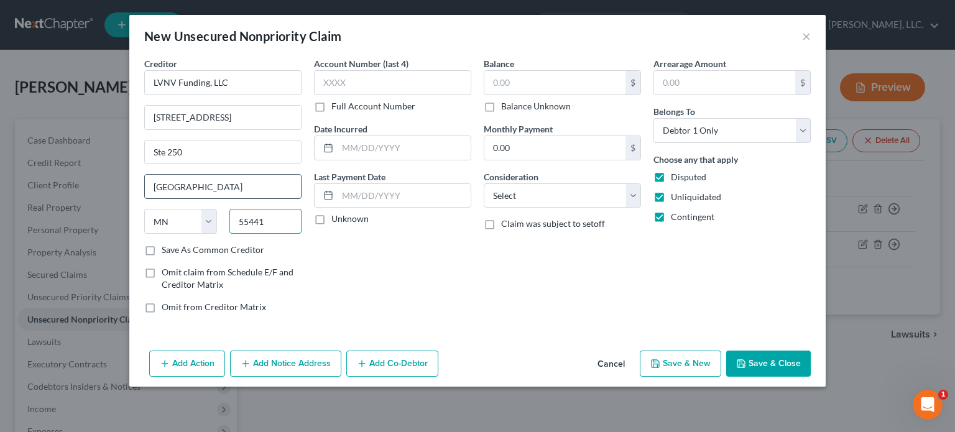
type input "55441"
type input "Minneapolis"
click at [269, 190] on input "Minneapolis" at bounding box center [223, 187] width 156 height 24
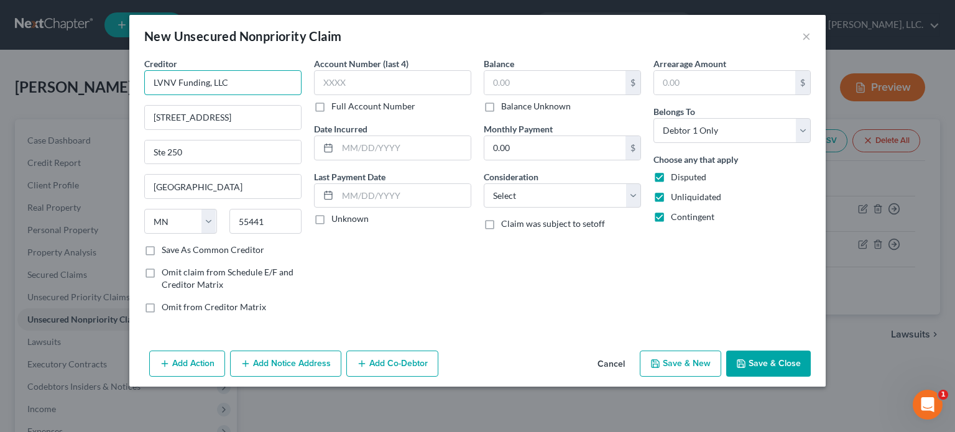
drag, startPoint x: 237, startPoint y: 80, endPoint x: 152, endPoint y: 91, distance: 86.4
click at [152, 91] on input "LVNV Funding, LLC" at bounding box center [222, 82] width 157 height 25
click at [614, 361] on button "Cancel" at bounding box center [611, 364] width 47 height 25
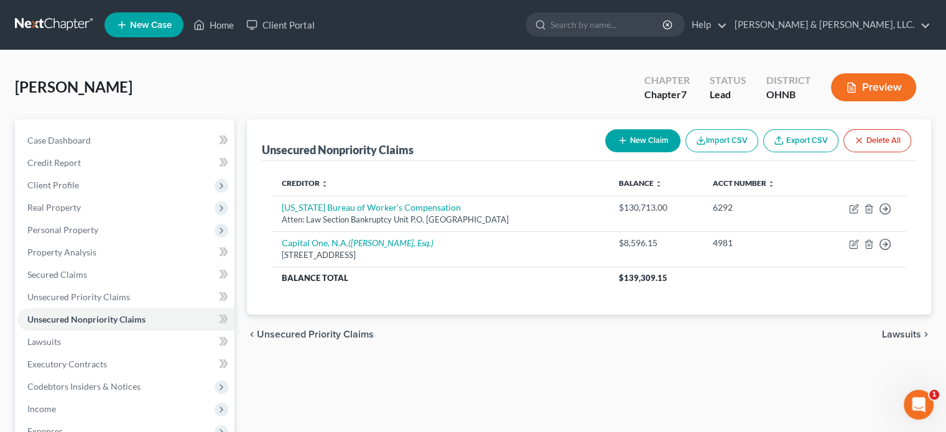
click at [643, 143] on button "New Claim" at bounding box center [642, 140] width 75 height 23
select select "0"
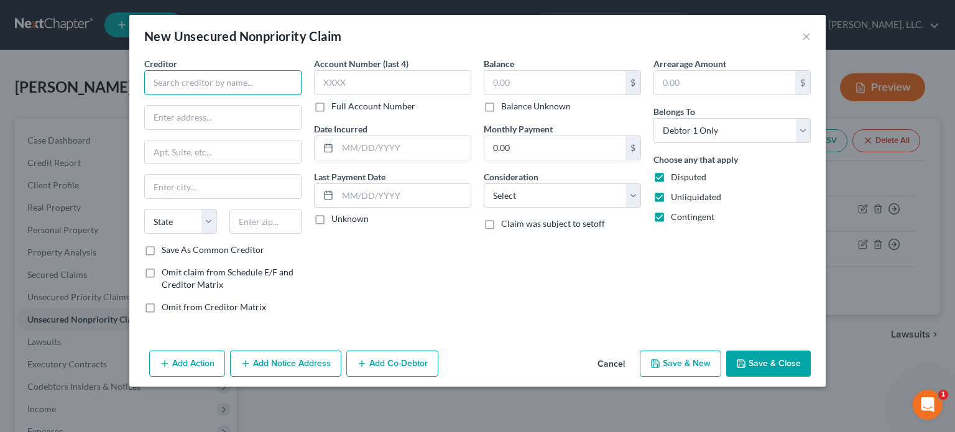
click at [242, 82] on input "text" at bounding box center [222, 82] width 157 height 25
type input "Credit One Bank, N.A."
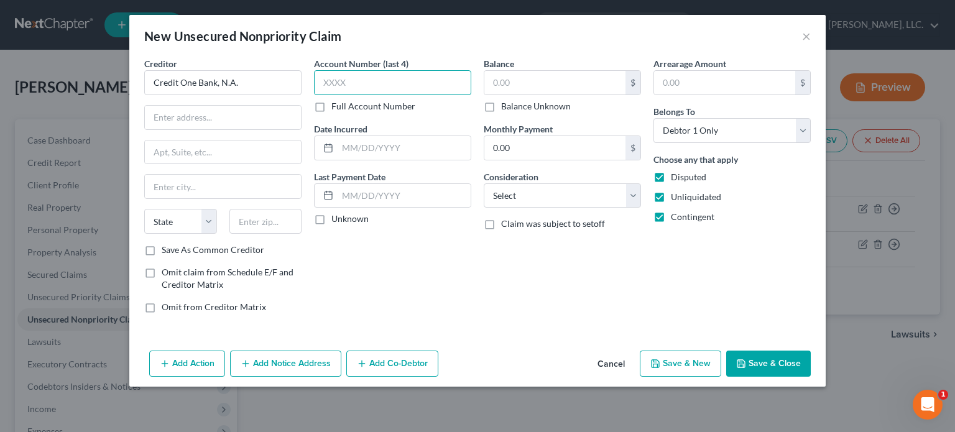
click at [323, 80] on input "text" at bounding box center [392, 82] width 157 height 25
type input "9328"
click at [461, 275] on div "Account Number (last 4) 9328 Full Account Number Date Incurred Last Payment Dat…" at bounding box center [393, 190] width 170 height 266
click at [512, 195] on select "Select Cable / Satellite Services Collection Agency Credit Card Debt Debt Couns…" at bounding box center [562, 195] width 157 height 25
select select "2"
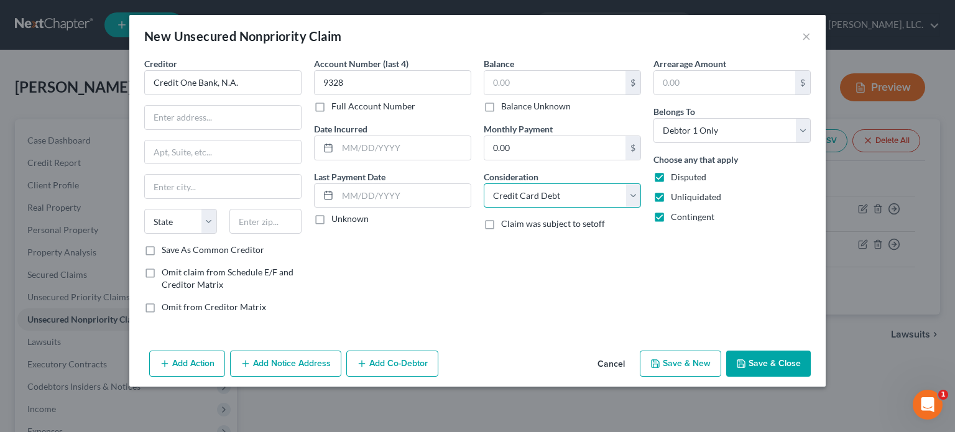
click at [484, 183] on select "Select Cable / Satellite Services Collection Agency Credit Card Debt Debt Couns…" at bounding box center [562, 195] width 157 height 25
drag, startPoint x: 663, startPoint y: 174, endPoint x: 663, endPoint y: 188, distance: 14.3
click at [671, 176] on label "Disputed" at bounding box center [688, 177] width 35 height 12
click at [676, 176] on input "Disputed" at bounding box center [680, 175] width 8 height 8
checkbox input "false"
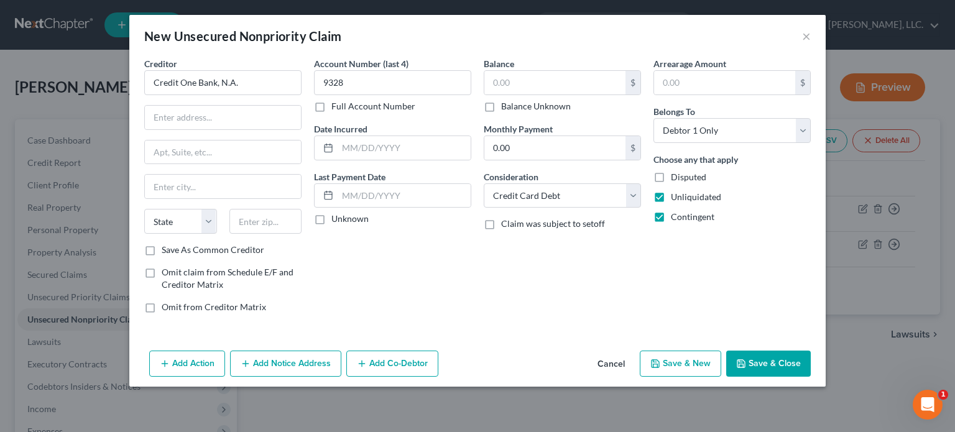
click at [671, 198] on label "Unliquidated" at bounding box center [696, 197] width 50 height 12
click at [676, 198] on input "Unliquidated" at bounding box center [680, 195] width 8 height 8
checkbox input "false"
click at [671, 218] on label "Contingent" at bounding box center [693, 217] width 44 height 12
click at [676, 218] on input "Contingent" at bounding box center [680, 215] width 8 height 8
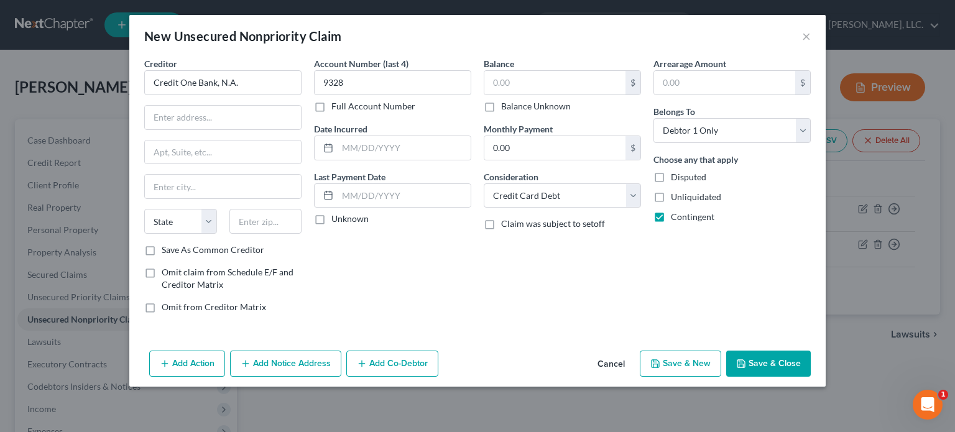
checkbox input "false"
click at [494, 82] on input "text" at bounding box center [554, 83] width 141 height 24
type input "951.08"
click at [209, 111] on input "text" at bounding box center [223, 118] width 156 height 24
click at [477, 303] on div "Account Number (last 4) 9328 Full Account Number Date Incurred Last Payment Dat…" at bounding box center [393, 190] width 170 height 266
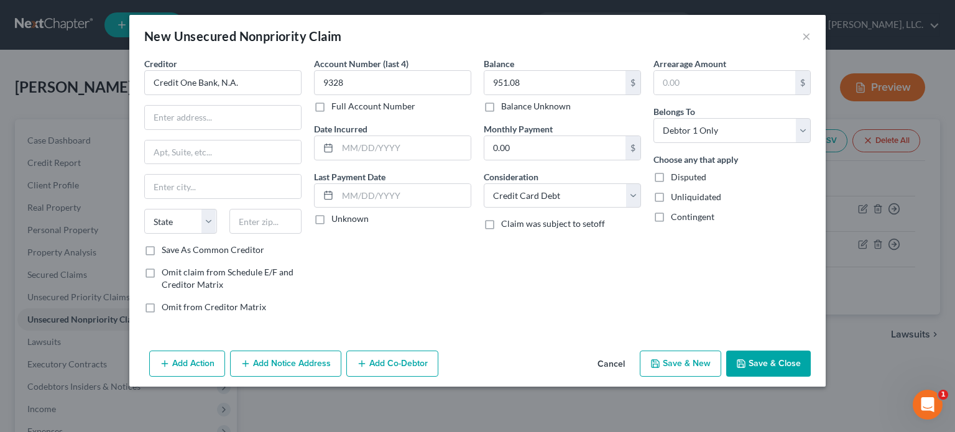
click at [323, 364] on button "Add Notice Address" at bounding box center [285, 364] width 111 height 26
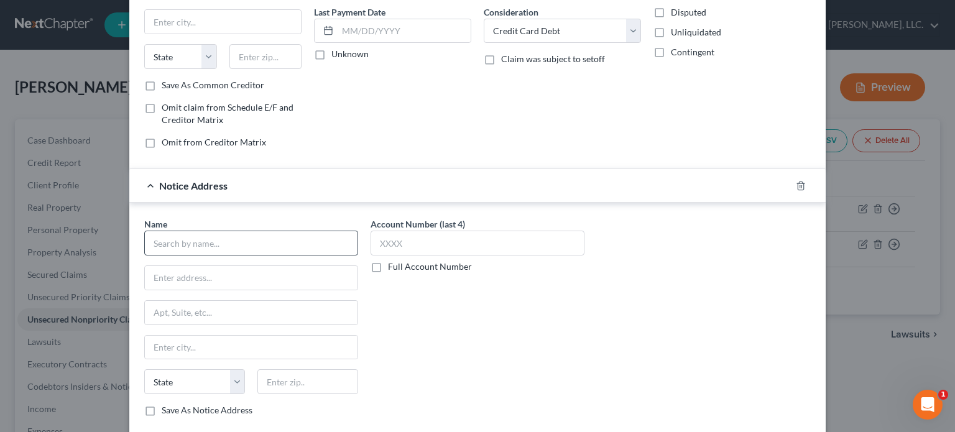
scroll to position [187, 0]
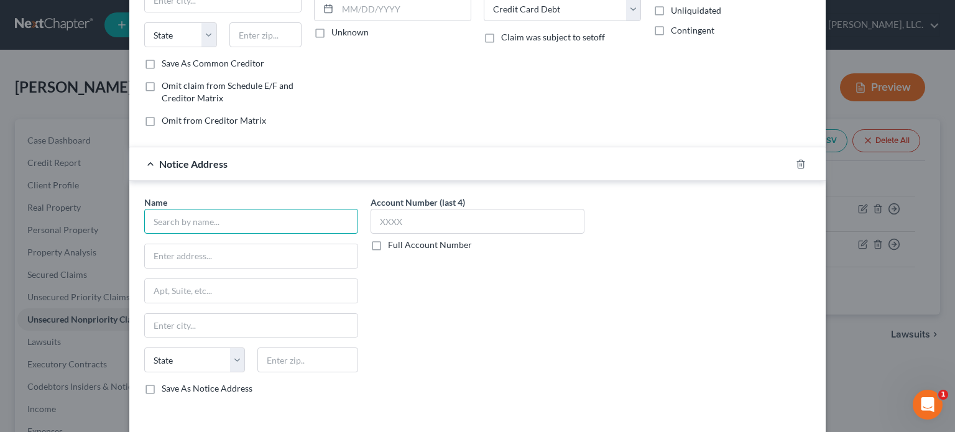
click at [190, 218] on input "text" at bounding box center [251, 221] width 214 height 25
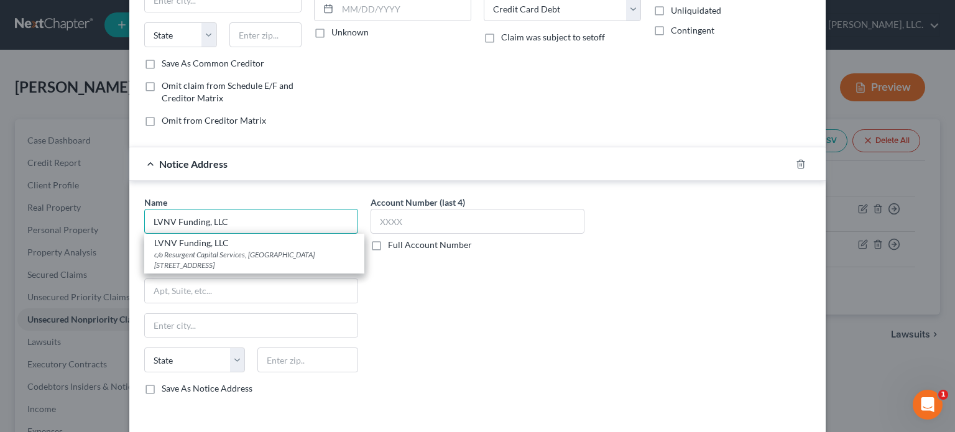
type input "LVNV Funding, LLC"
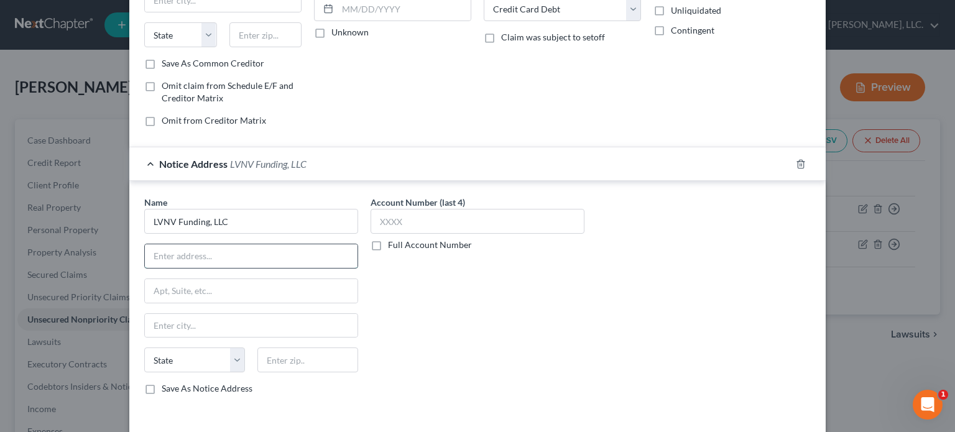
click at [199, 252] on input "text" at bounding box center [251, 256] width 213 height 24
type input "3033 Campus Drive"
click at [188, 292] on input "Suite 205" at bounding box center [251, 291] width 213 height 24
type input "Suite 250"
click at [176, 360] on select "State AL AK AR AZ CA CO CT DE DC FL GA GU HI ID IL IN IA KS KY LA ME MD MA MI M…" at bounding box center [194, 360] width 101 height 25
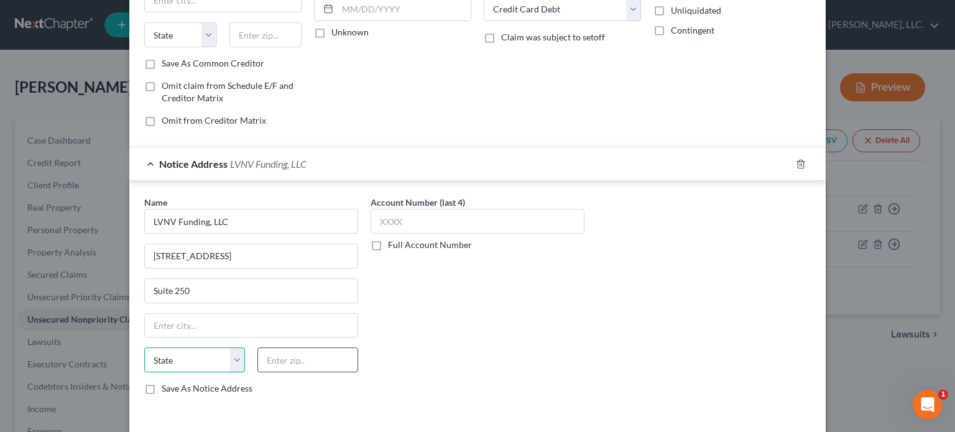
select select "24"
click at [286, 357] on input "text" at bounding box center [307, 360] width 101 height 25
type input "55441"
type input "Minneapolis"
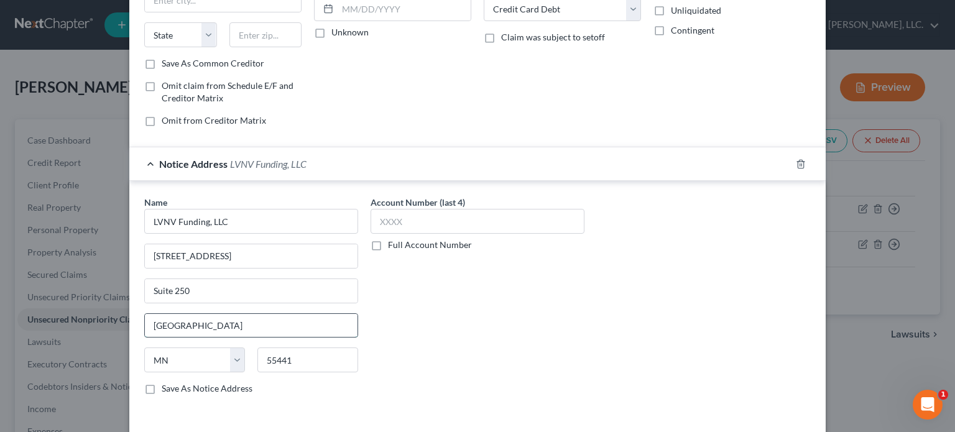
click at [272, 314] on input "Minneapolis" at bounding box center [251, 326] width 213 height 24
click at [405, 305] on div "Account Number (last 4) Full Account Number" at bounding box center [477, 300] width 226 height 209
click at [162, 385] on label "Save As Notice Address" at bounding box center [207, 388] width 91 height 12
click at [167, 385] on input "Save As Notice Address" at bounding box center [171, 386] width 8 height 8
checkbox input "true"
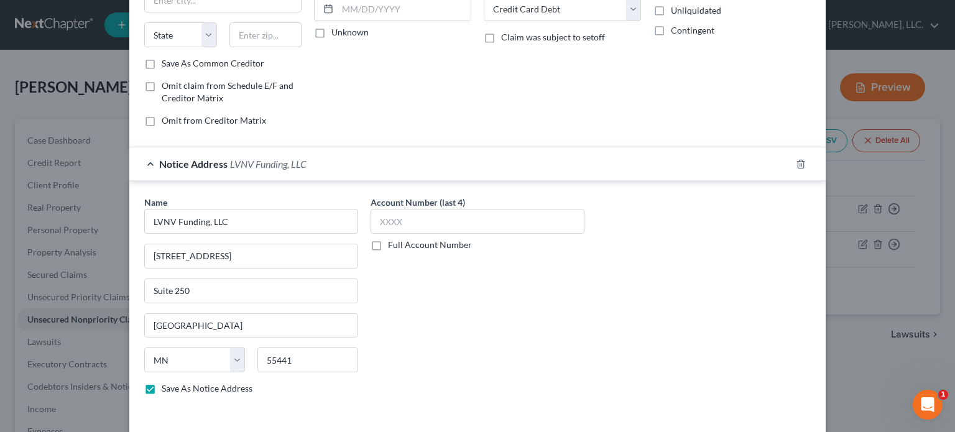
click at [388, 248] on label "Full Account Number" at bounding box center [430, 245] width 84 height 12
click at [393, 247] on input "Full Account Number" at bounding box center [397, 243] width 8 height 8
click at [379, 223] on input "text" at bounding box center [478, 221] width 214 height 25
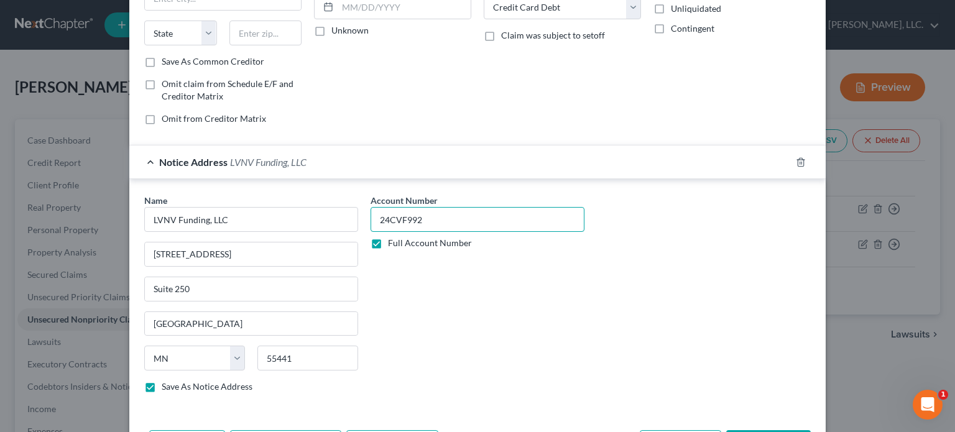
scroll to position [234, 0]
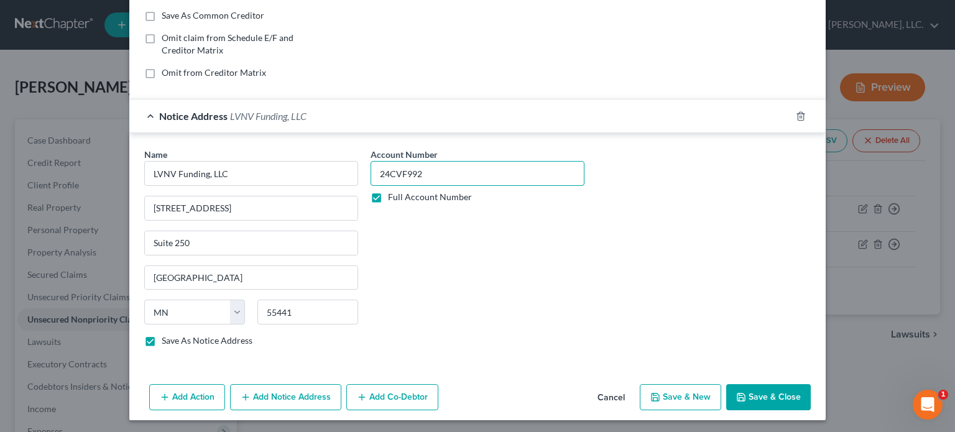
type input "24CVF992"
click at [308, 395] on button "Add Notice Address" at bounding box center [285, 397] width 111 height 26
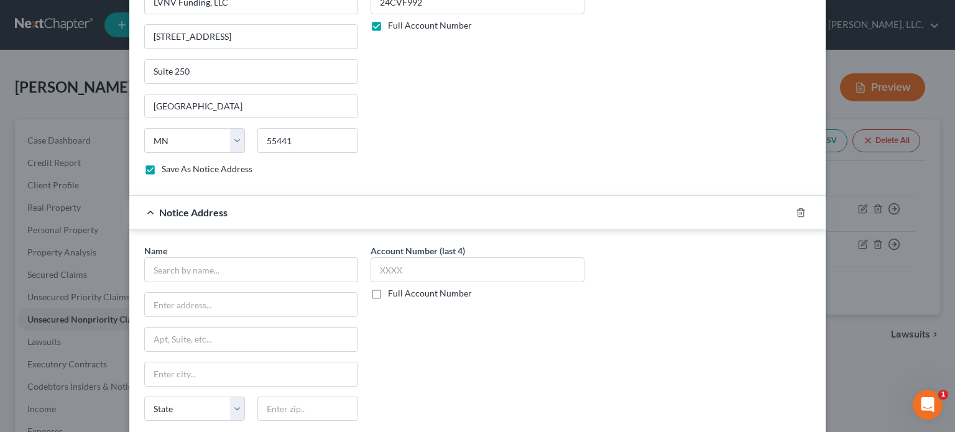
scroll to position [421, 0]
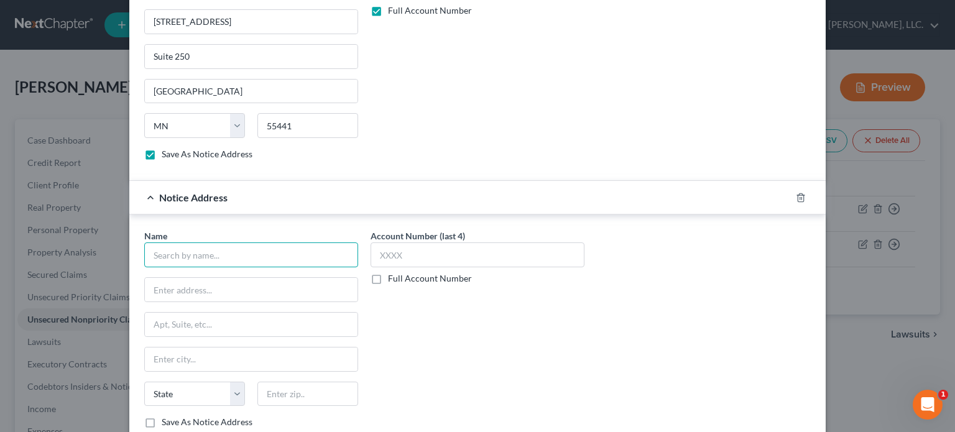
click at [198, 252] on input "text" at bounding box center [251, 254] width 214 height 25
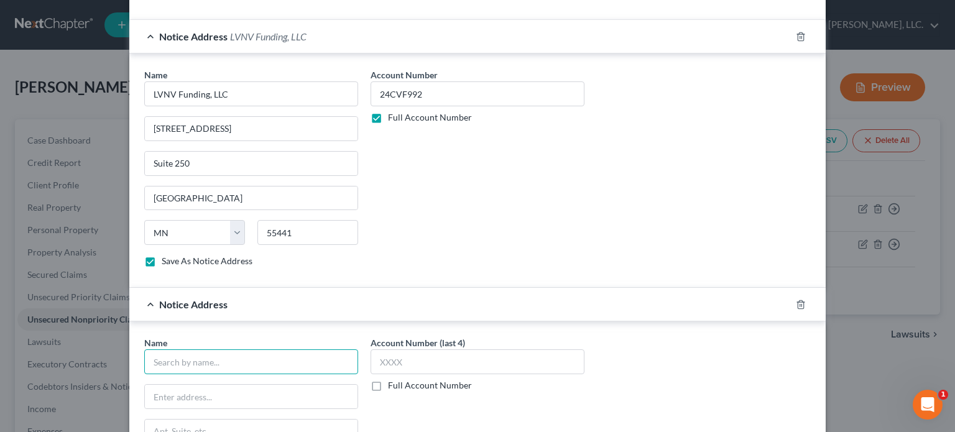
scroll to position [297, 0]
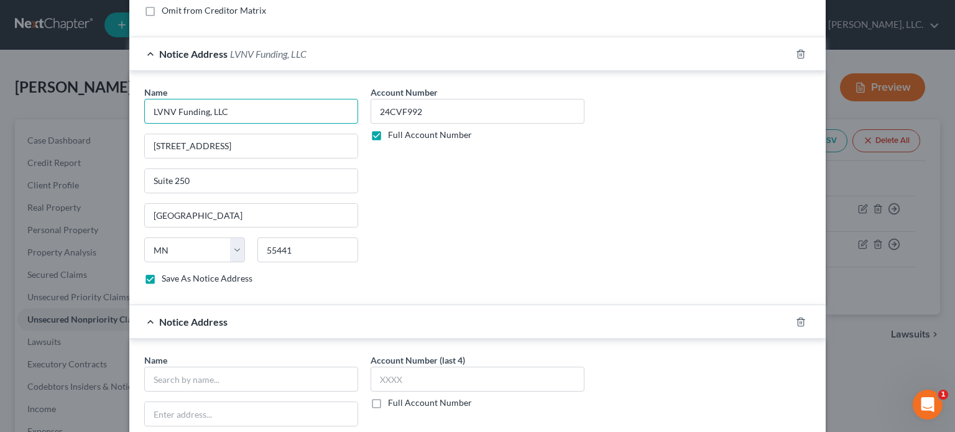
click at [226, 108] on input "LVNV Funding, LLC" at bounding box center [251, 111] width 214 height 25
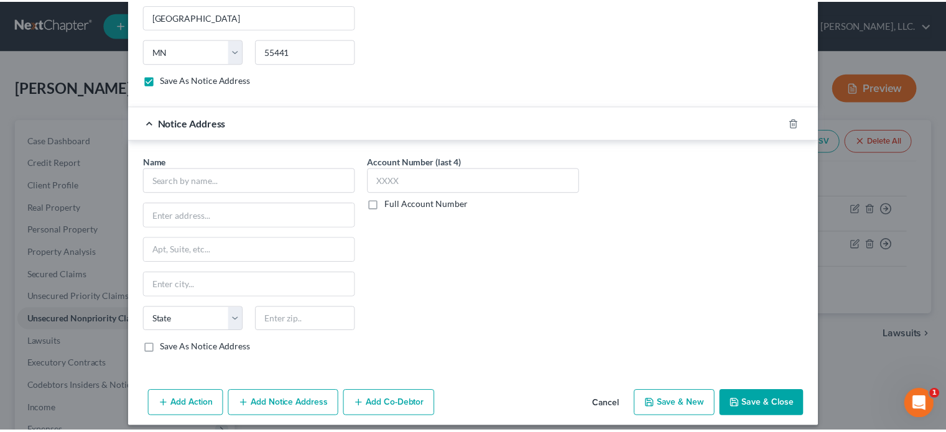
scroll to position [501, 0]
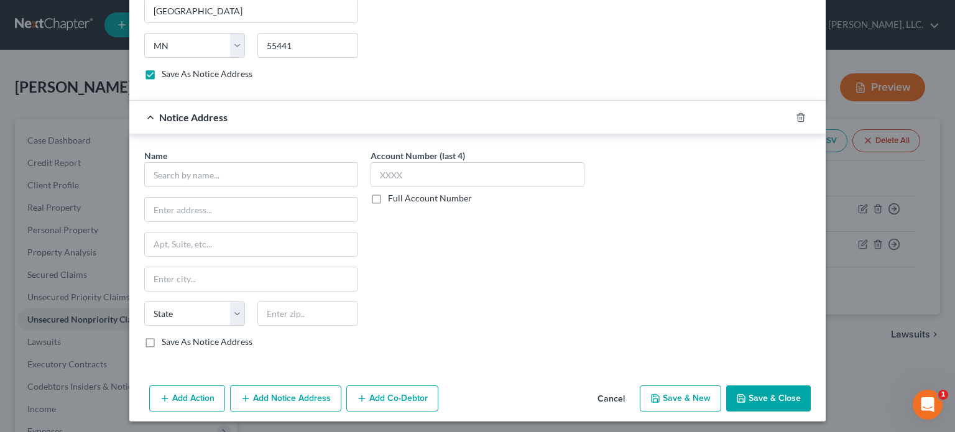
type input "LVNV Funding, LLC/Messerli & Kramer PA"
click at [611, 395] on button "Cancel" at bounding box center [611, 399] width 47 height 25
